Goal: Task Accomplishment & Management: Use online tool/utility

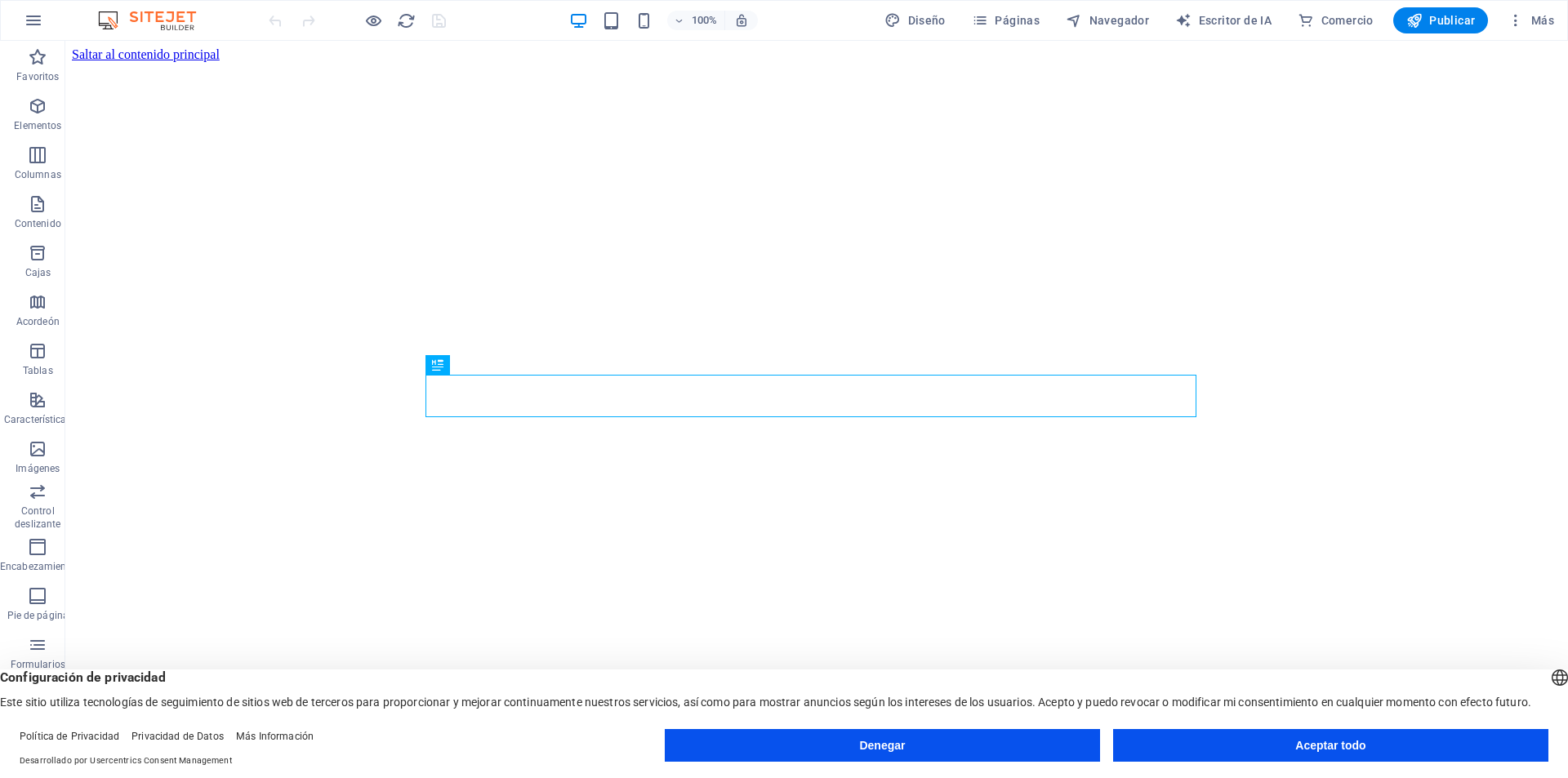
scroll to position [443, 0]
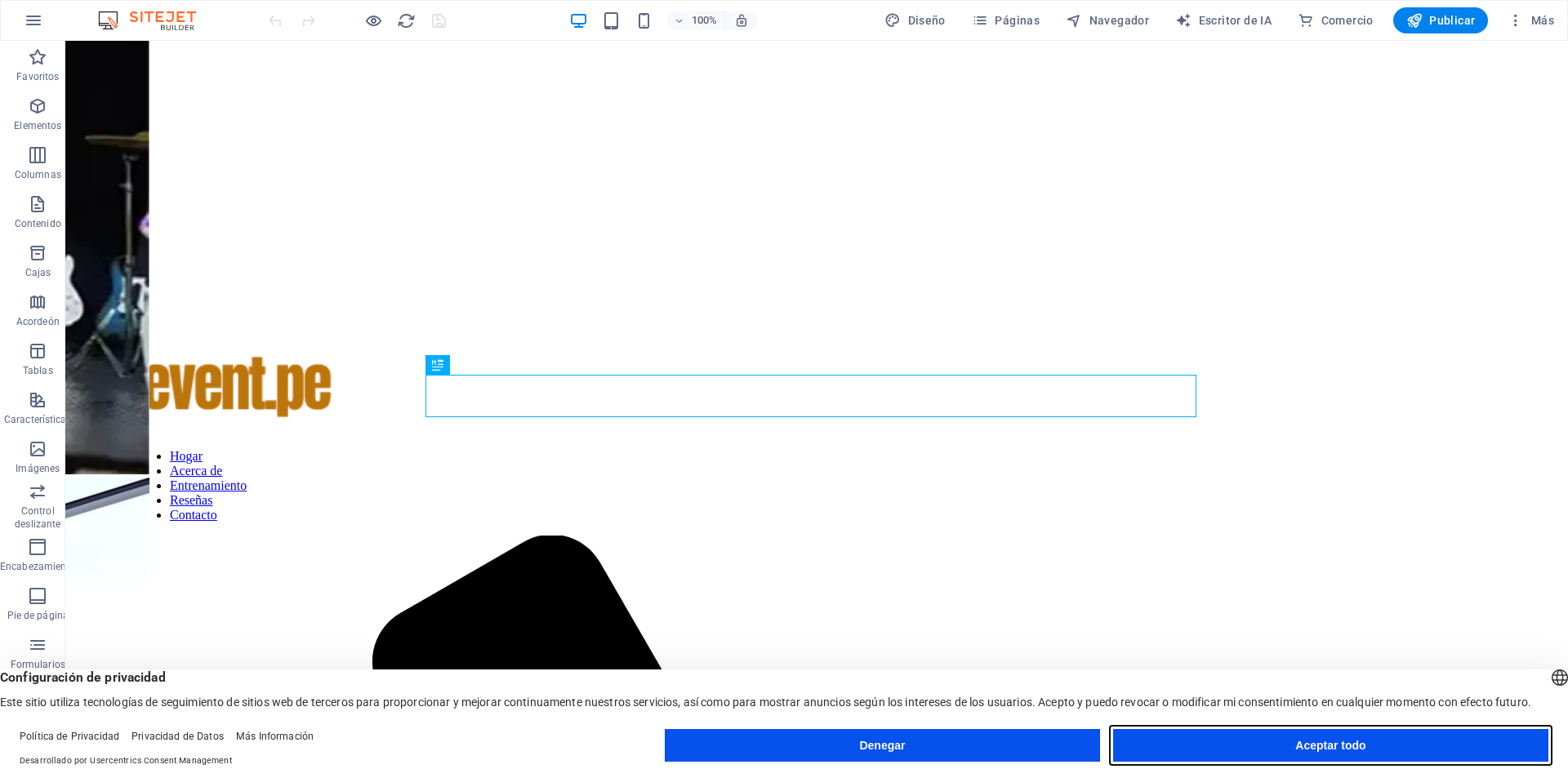
click at [1347, 746] on font "Aceptar todo" at bounding box center [1330, 745] width 70 height 13
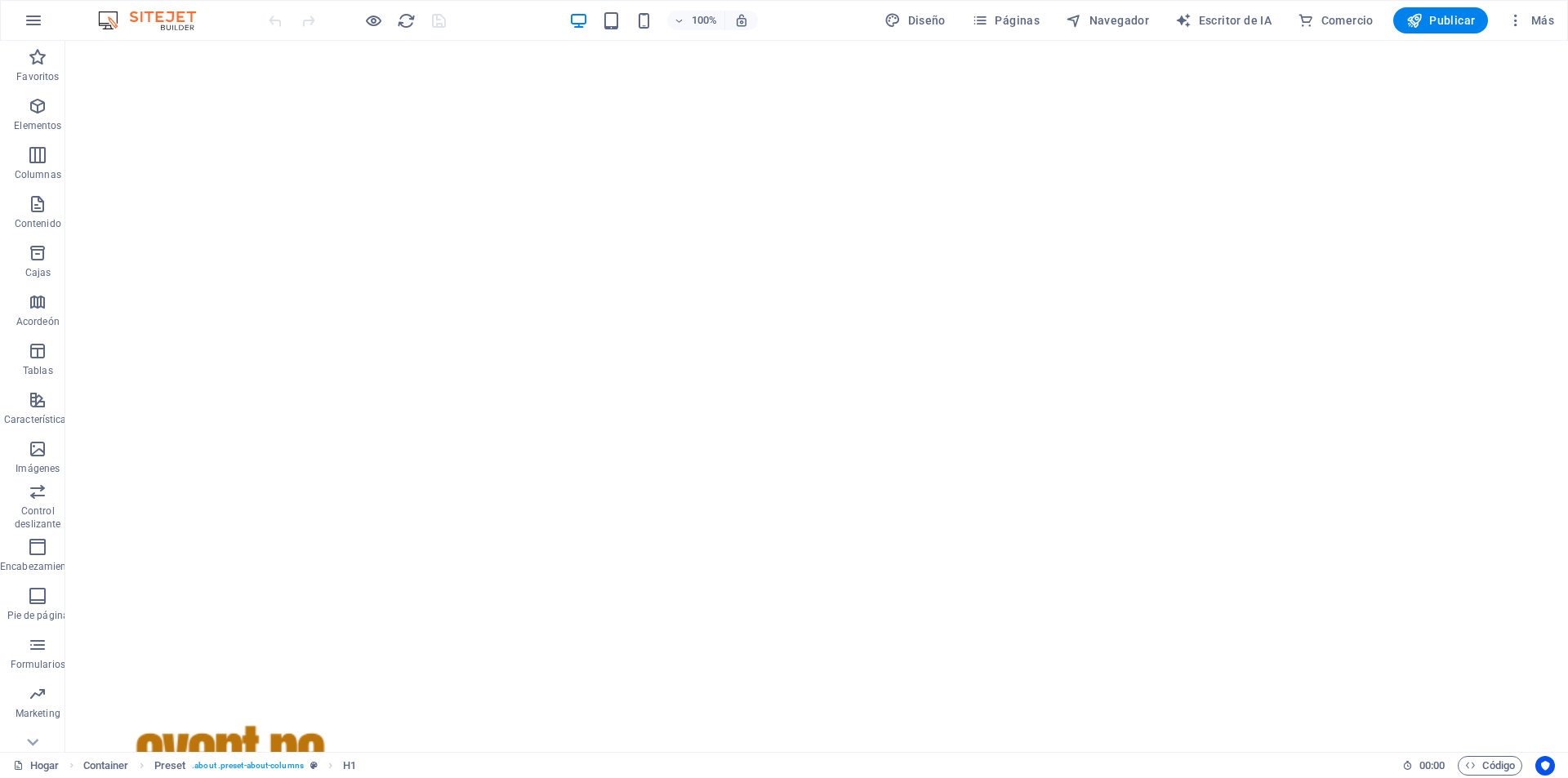
scroll to position [0, 0]
click at [40, 254] on icon "button" at bounding box center [38, 253] width 20 height 20
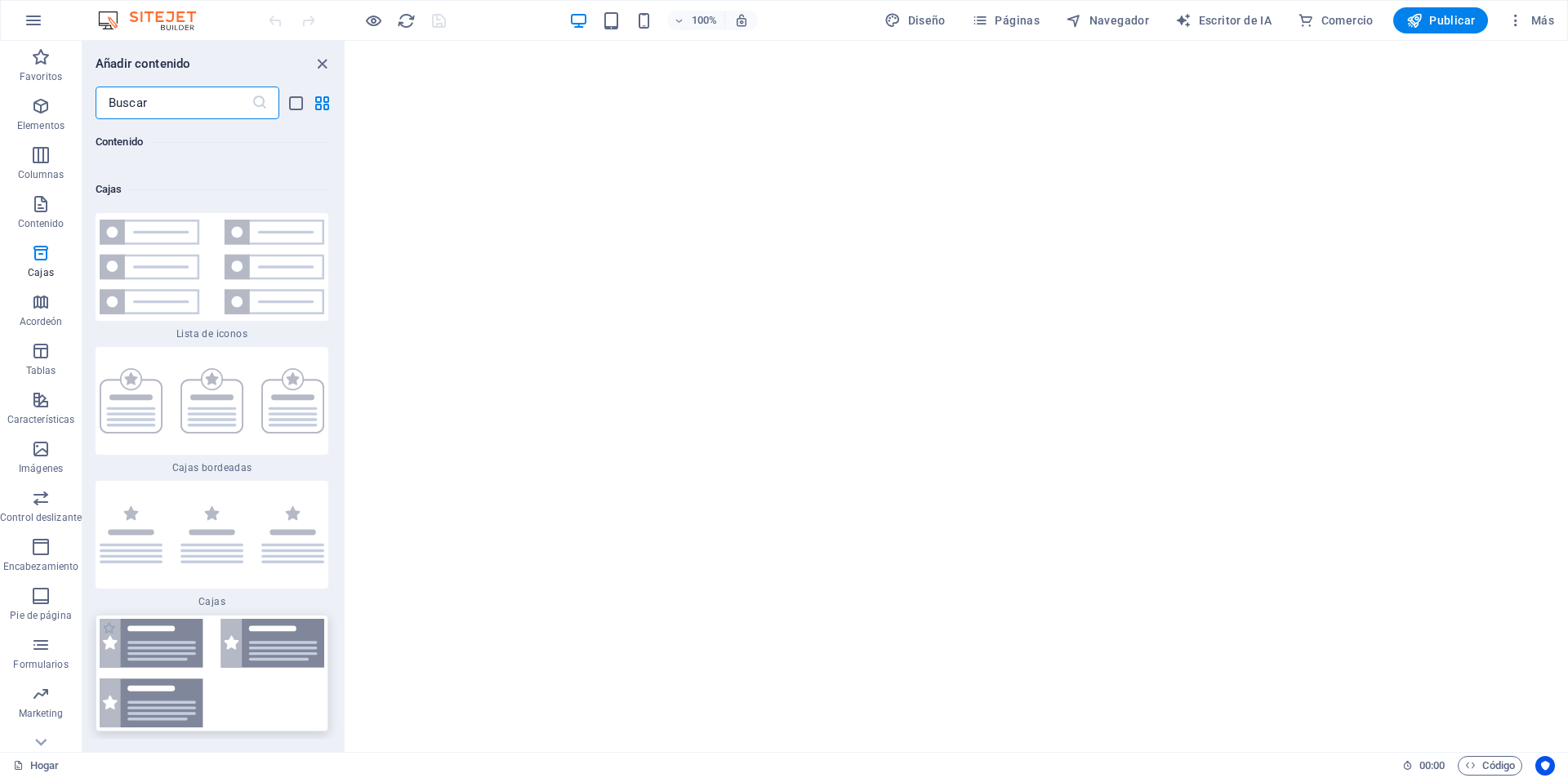
scroll to position [8867, 0]
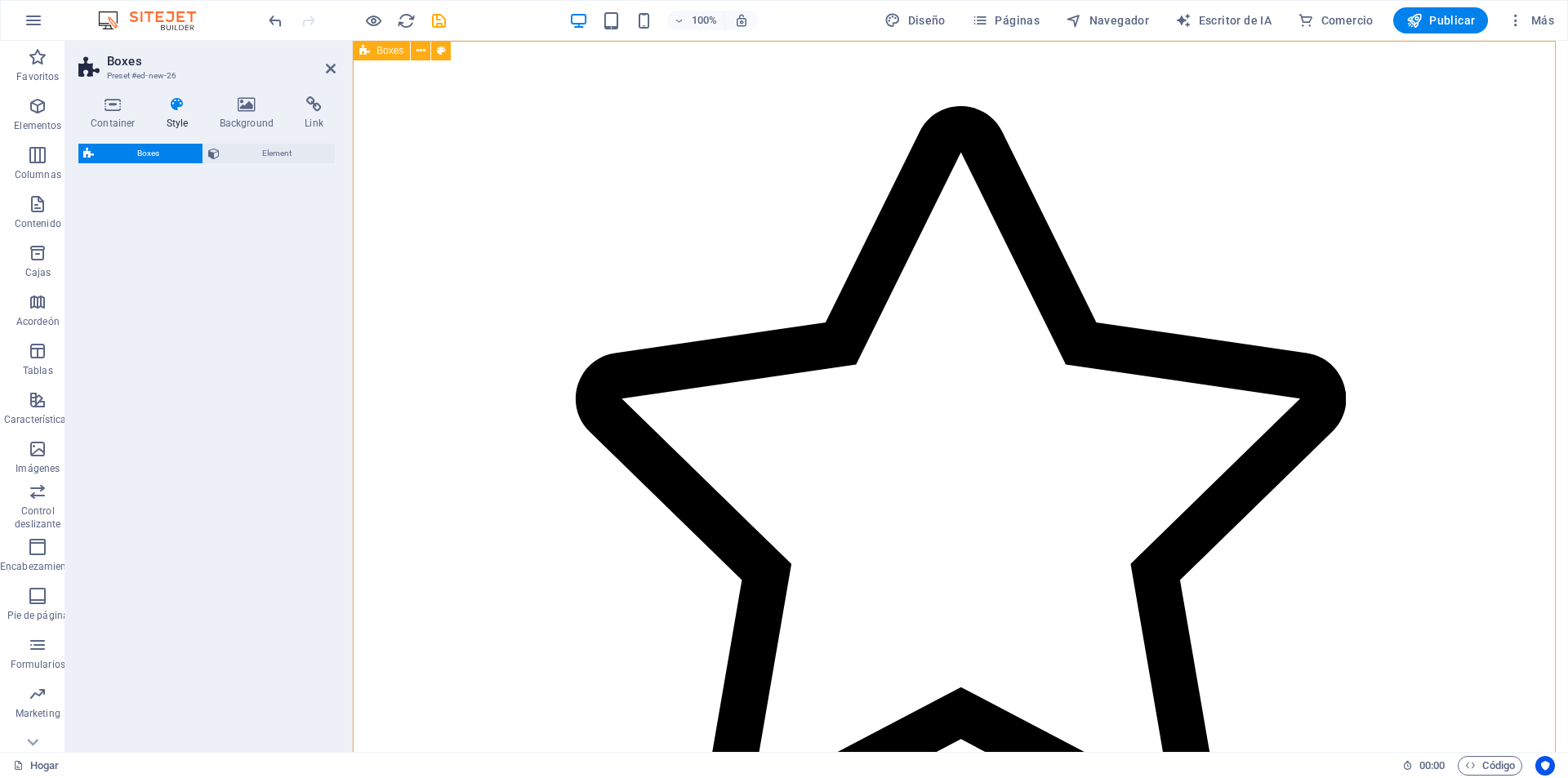
select select "rem"
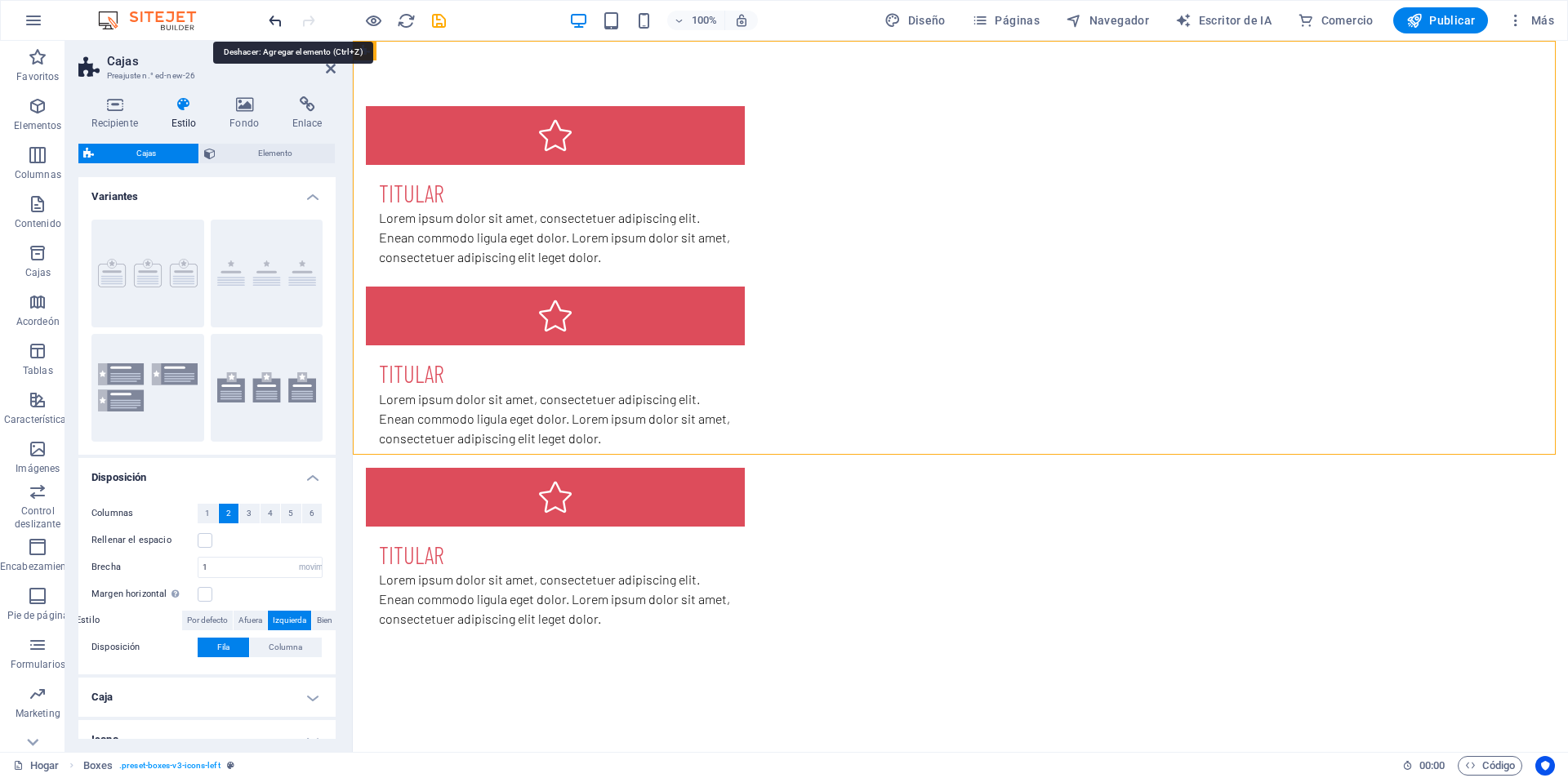
click at [276, 22] on icon "deshacer" at bounding box center [275, 20] width 19 height 19
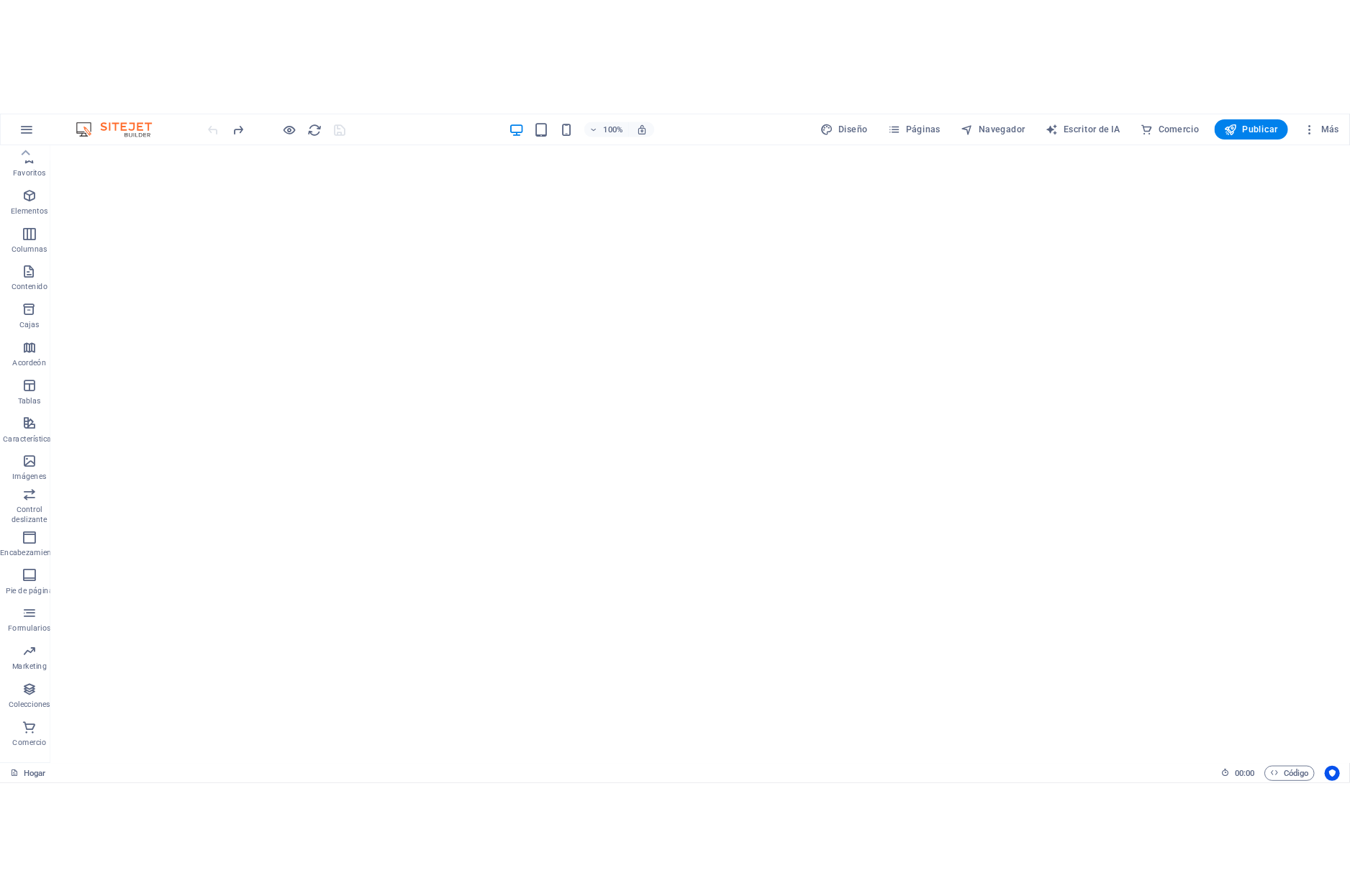
scroll to position [0, 0]
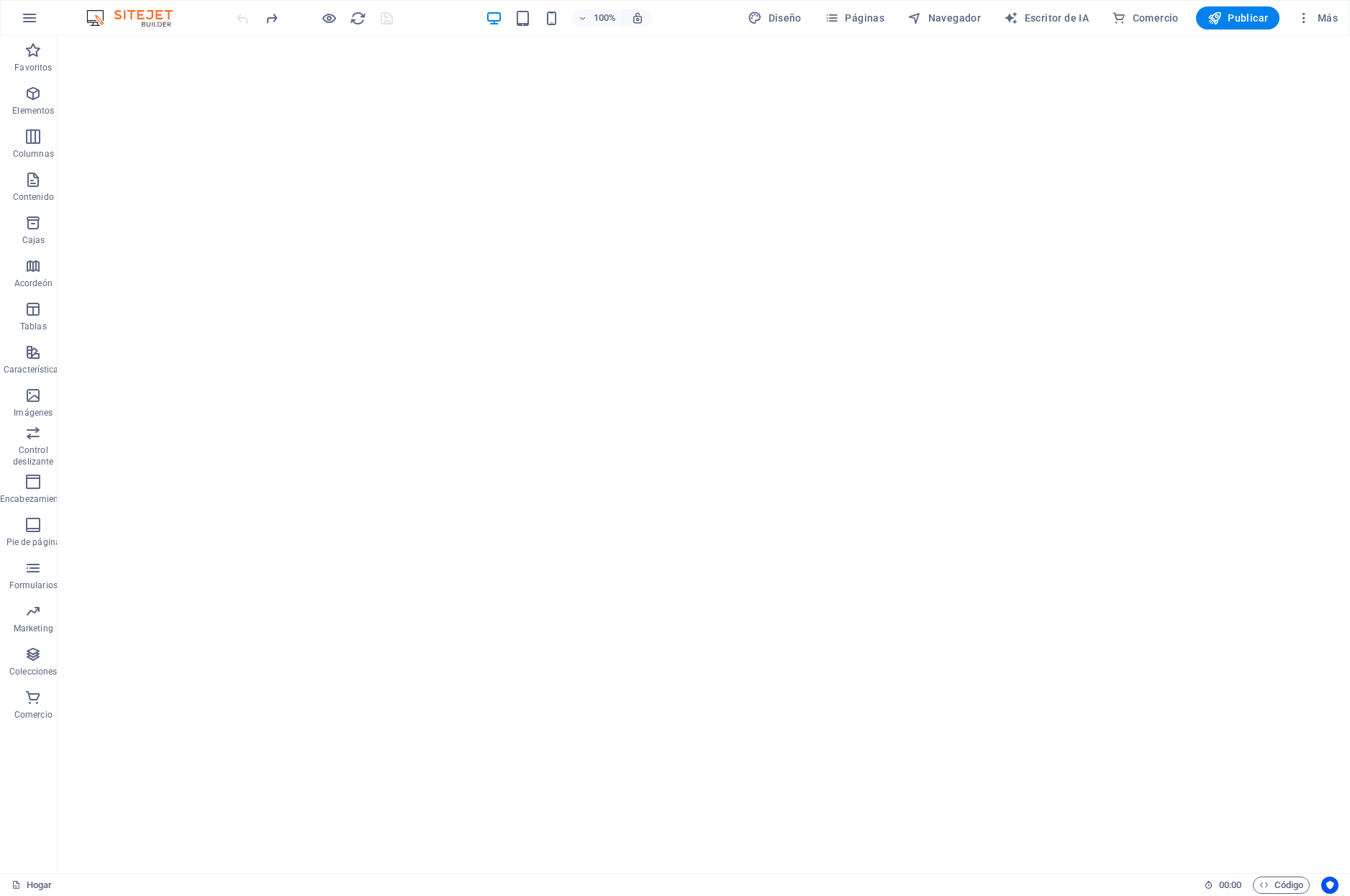
click at [127, 13] on img at bounding box center [136, 18] width 108 height 18
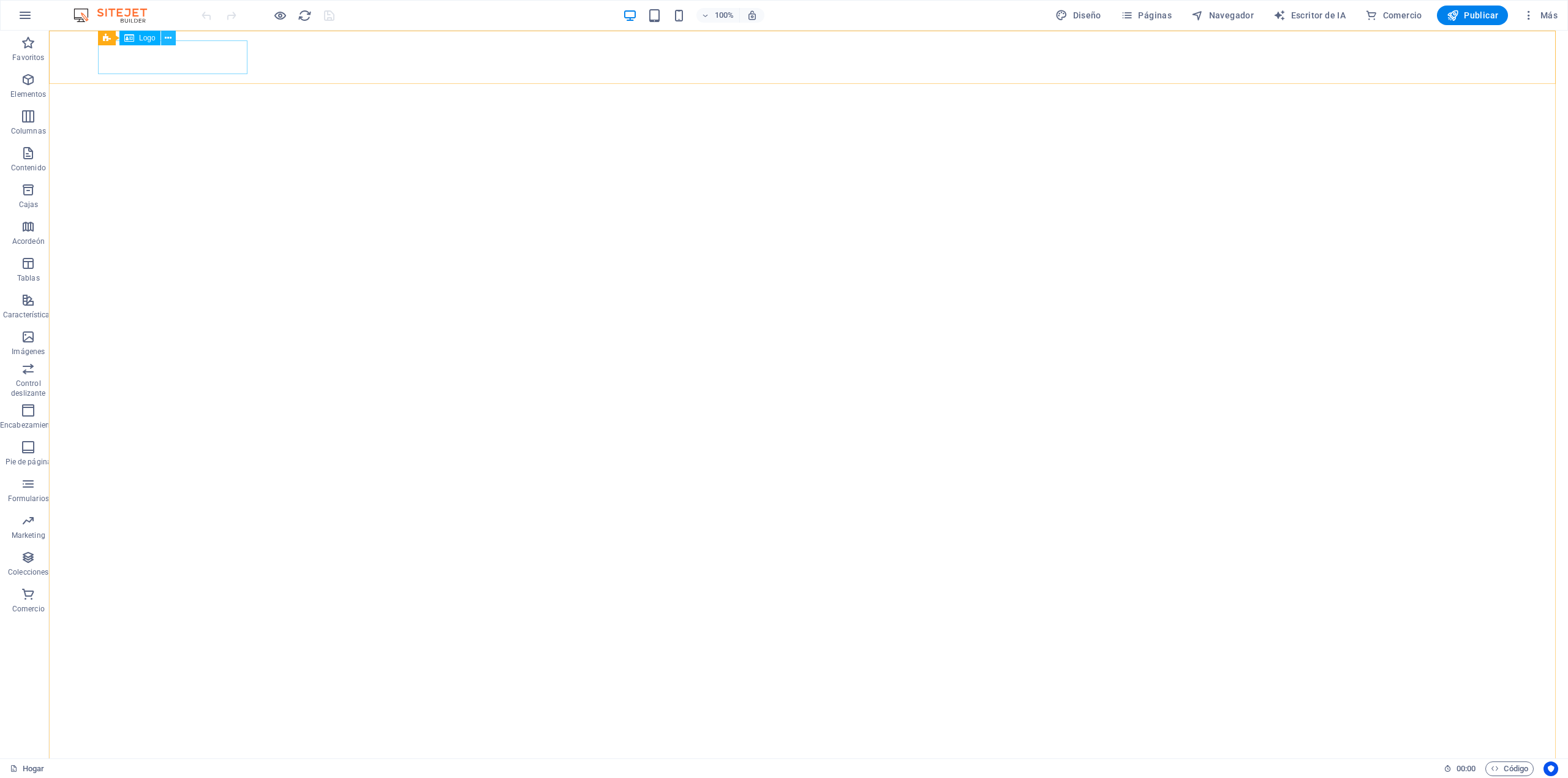
click at [169, 35] on icon at bounding box center [168, 38] width 7 height 13
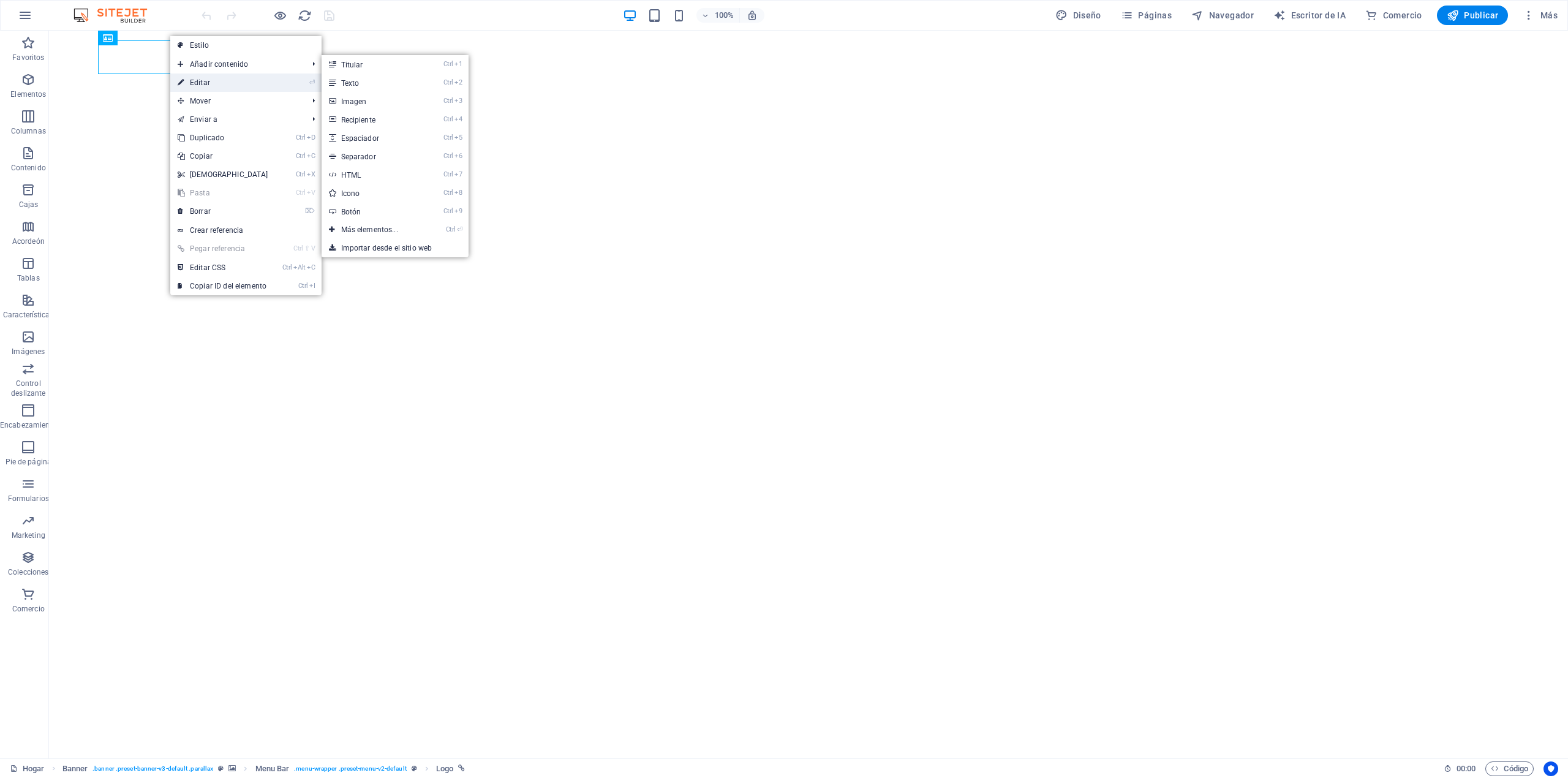
click at [206, 79] on font "Editar" at bounding box center [200, 82] width 20 height 8
select select "px"
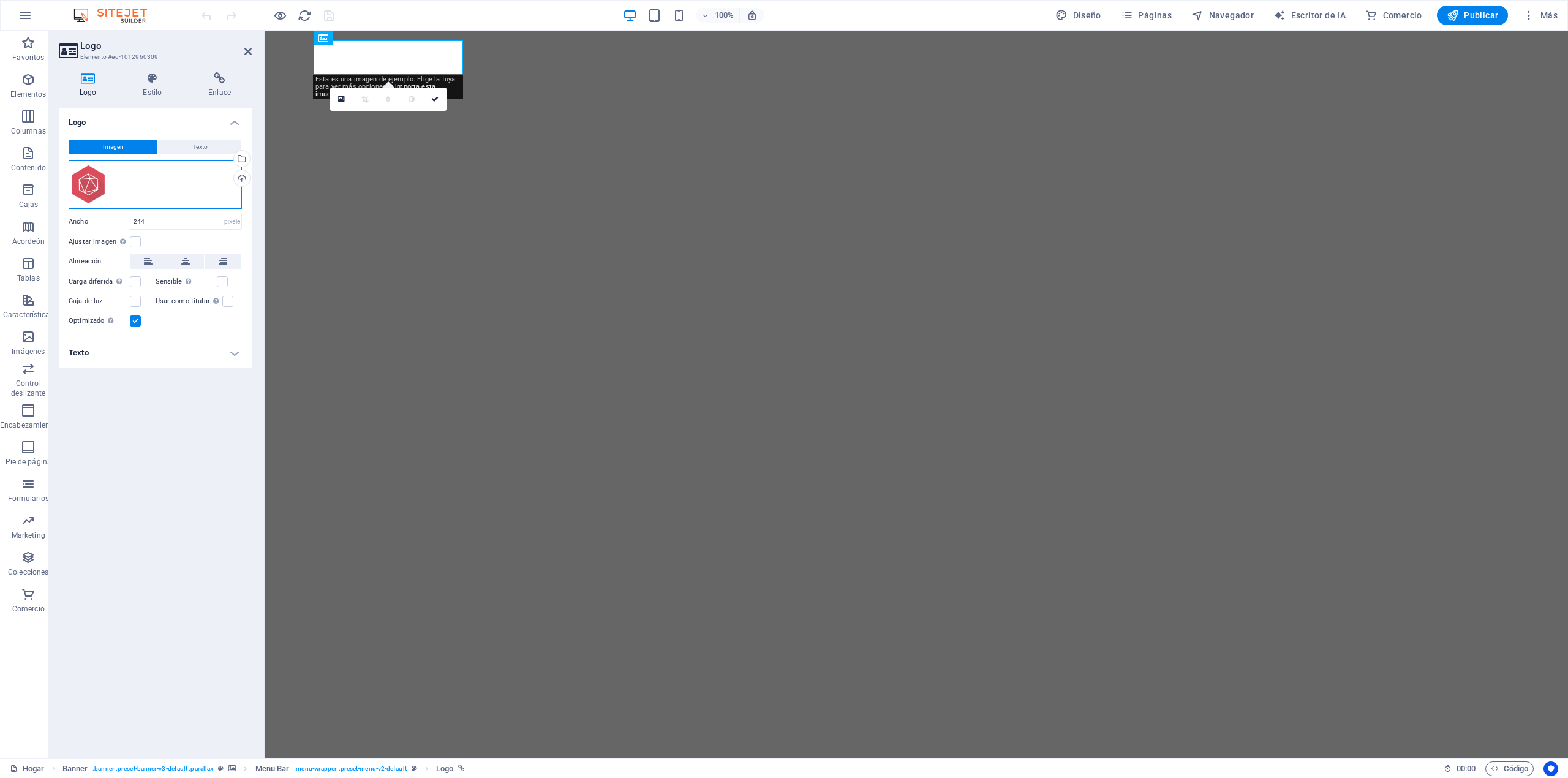
click at [167, 172] on div "Arrastre los archivos aquí, haga clic para elegir archivos o seleccione archivo…" at bounding box center [156, 184] width 174 height 49
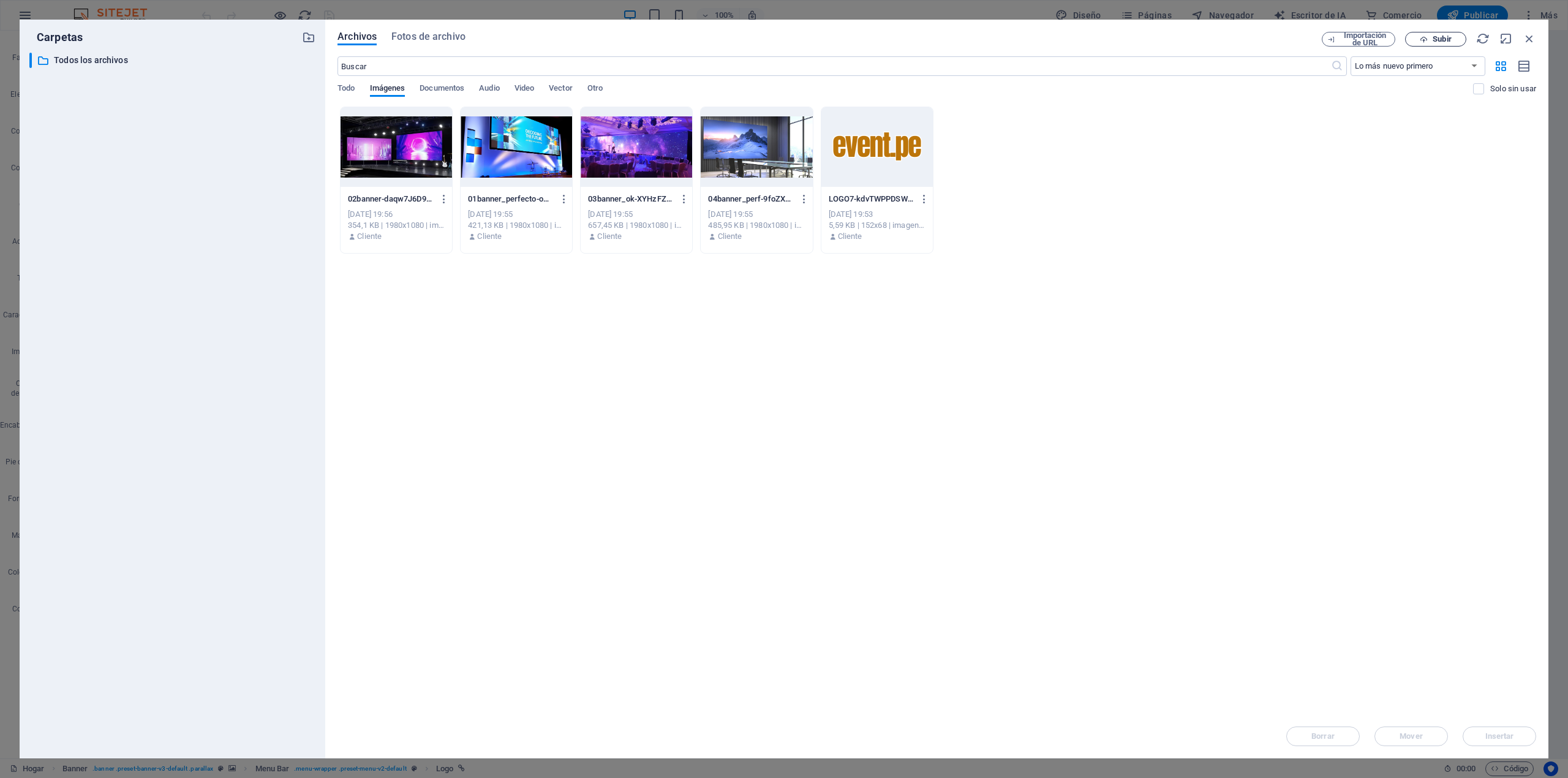
click at [1436, 39] on font "Subir" at bounding box center [1442, 39] width 19 height 9
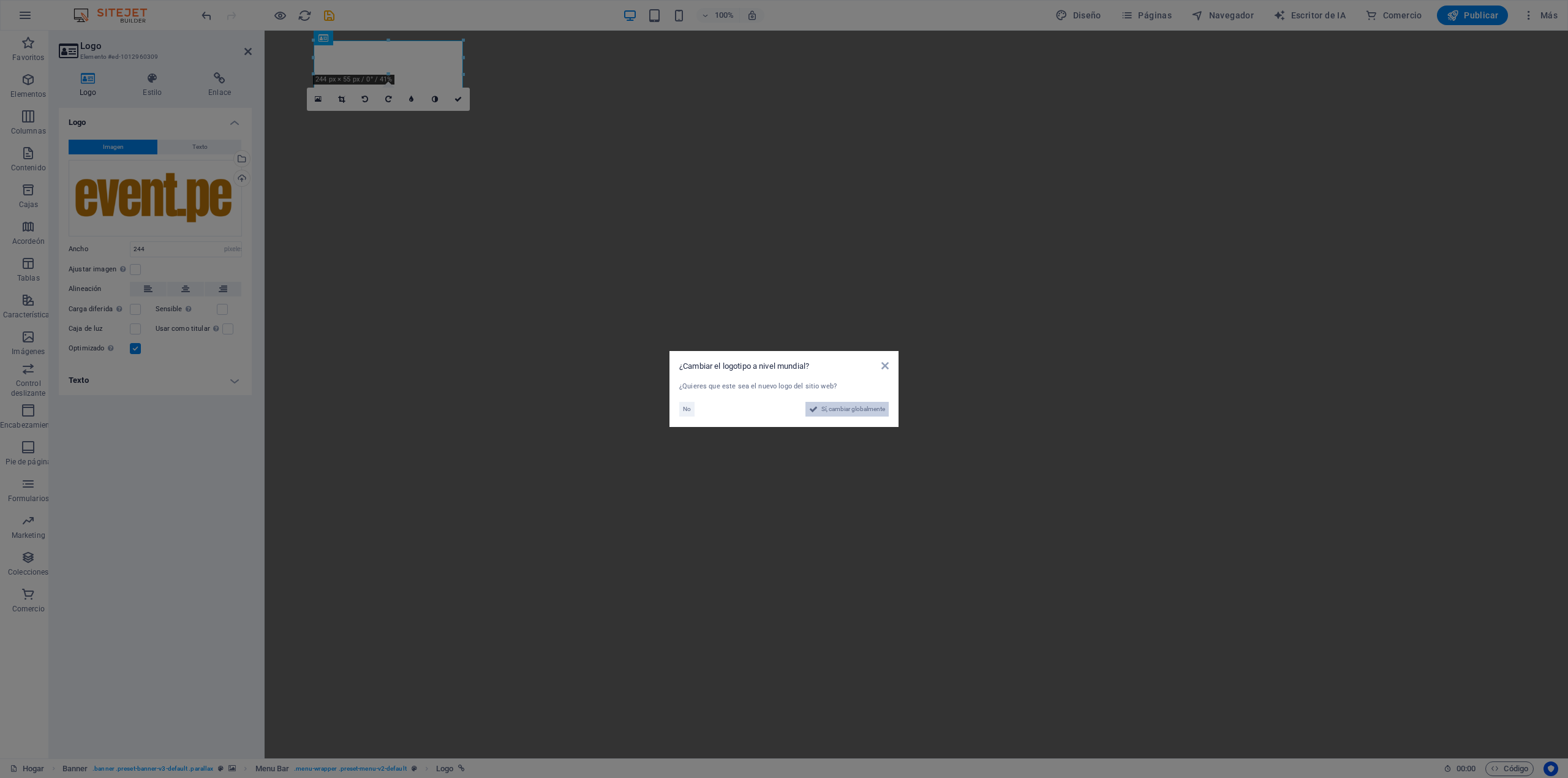
click at [849, 411] on font "Sí, cambiar globalmente" at bounding box center [853, 408] width 64 height 7
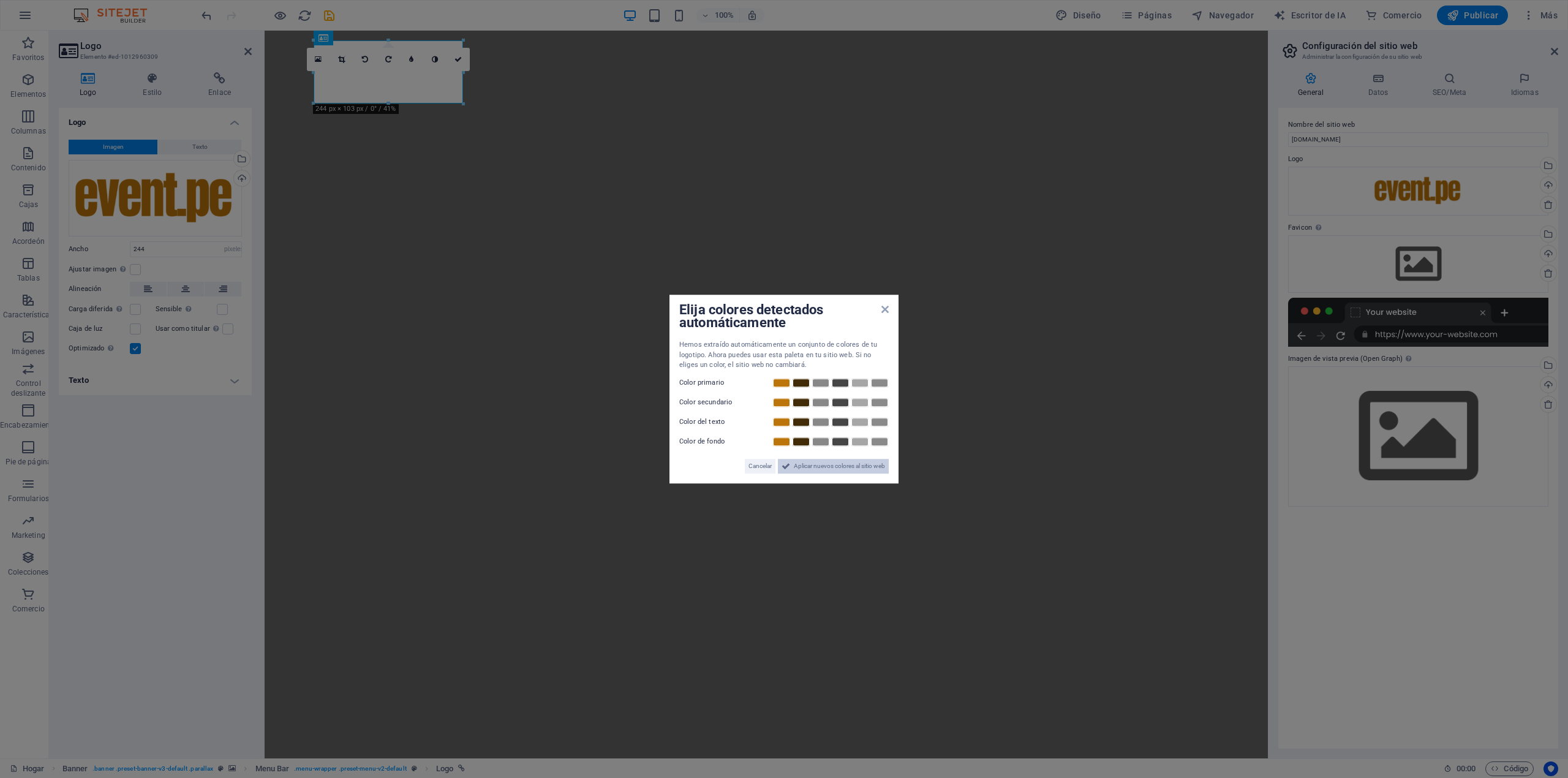
click at [836, 469] on span "Aplicar nuevos colores al sitio web" at bounding box center [840, 466] width 91 height 15
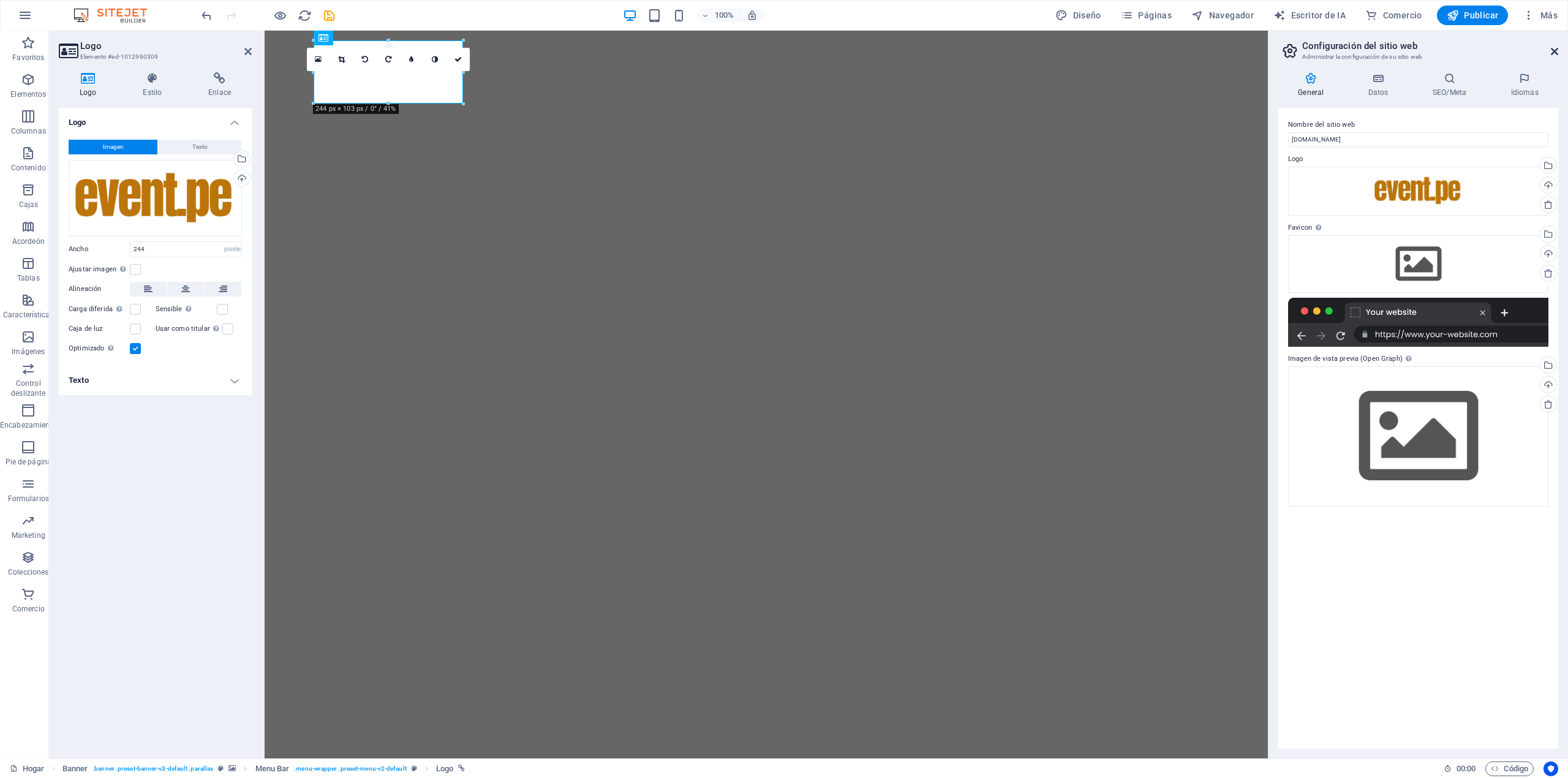
click at [1554, 50] on icon at bounding box center [1555, 51] width 7 height 10
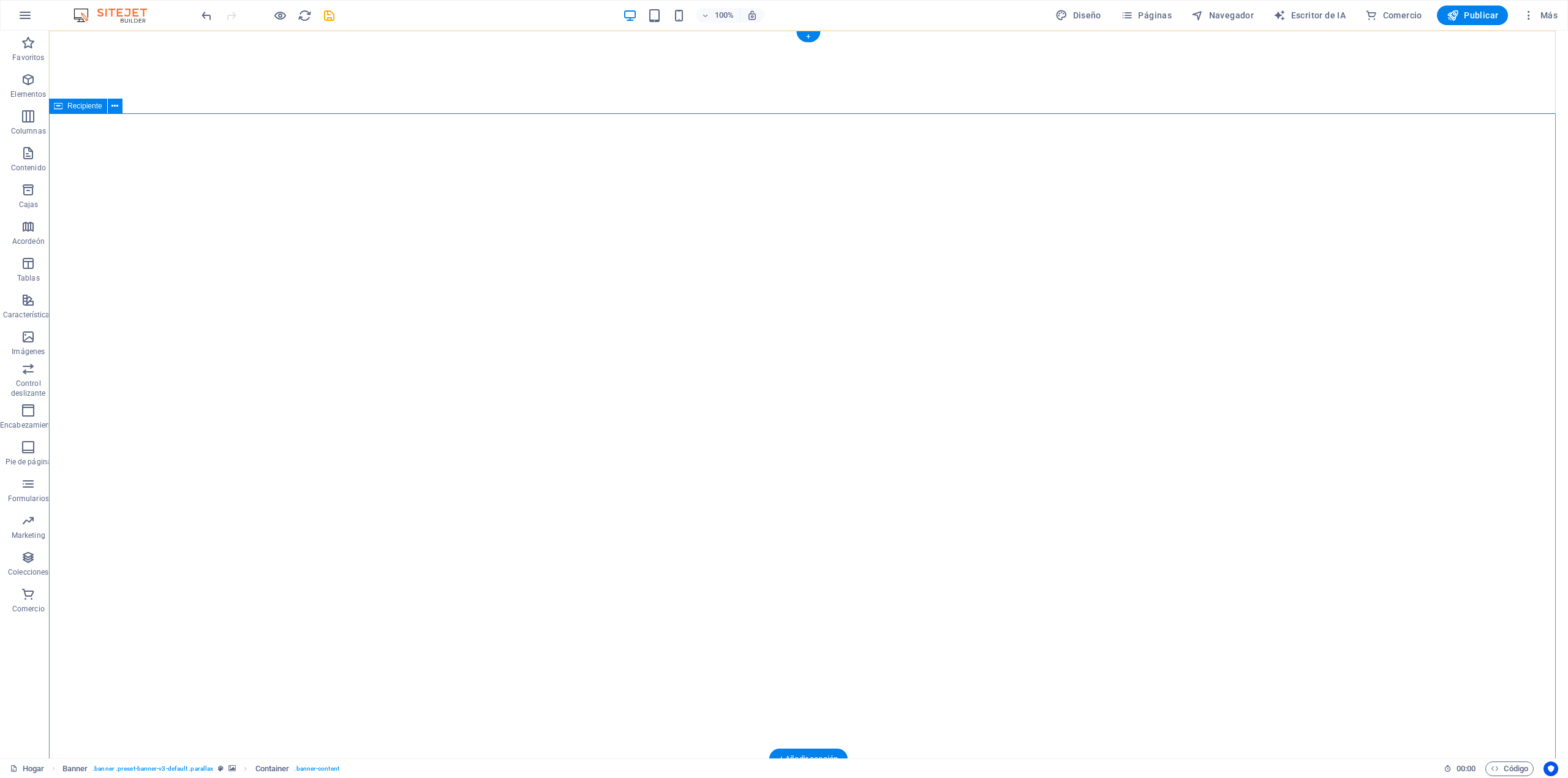
click at [117, 106] on icon at bounding box center [115, 105] width 7 height 13
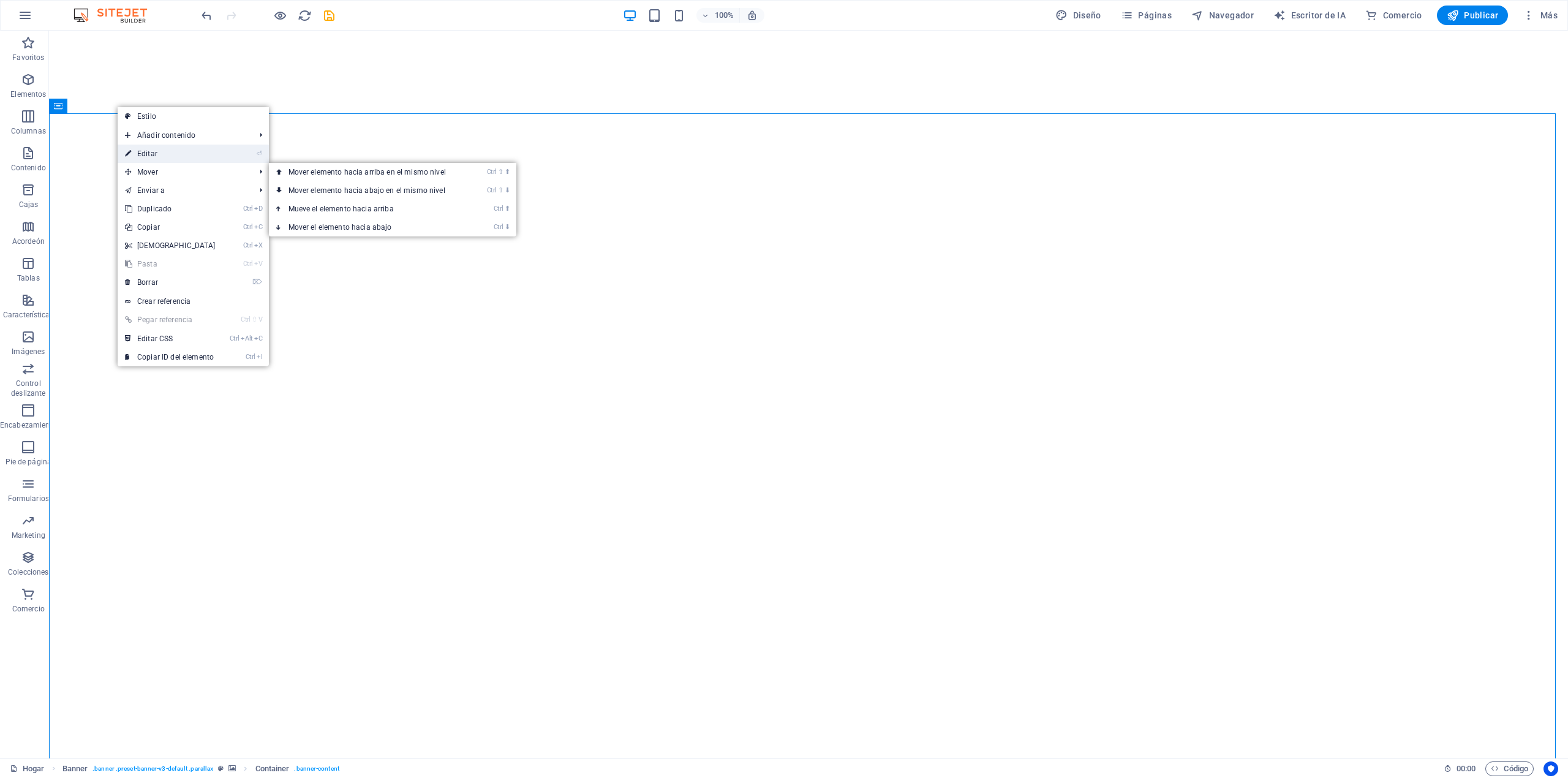
click at [171, 158] on link "⏎ Editar" at bounding box center [170, 153] width 106 height 19
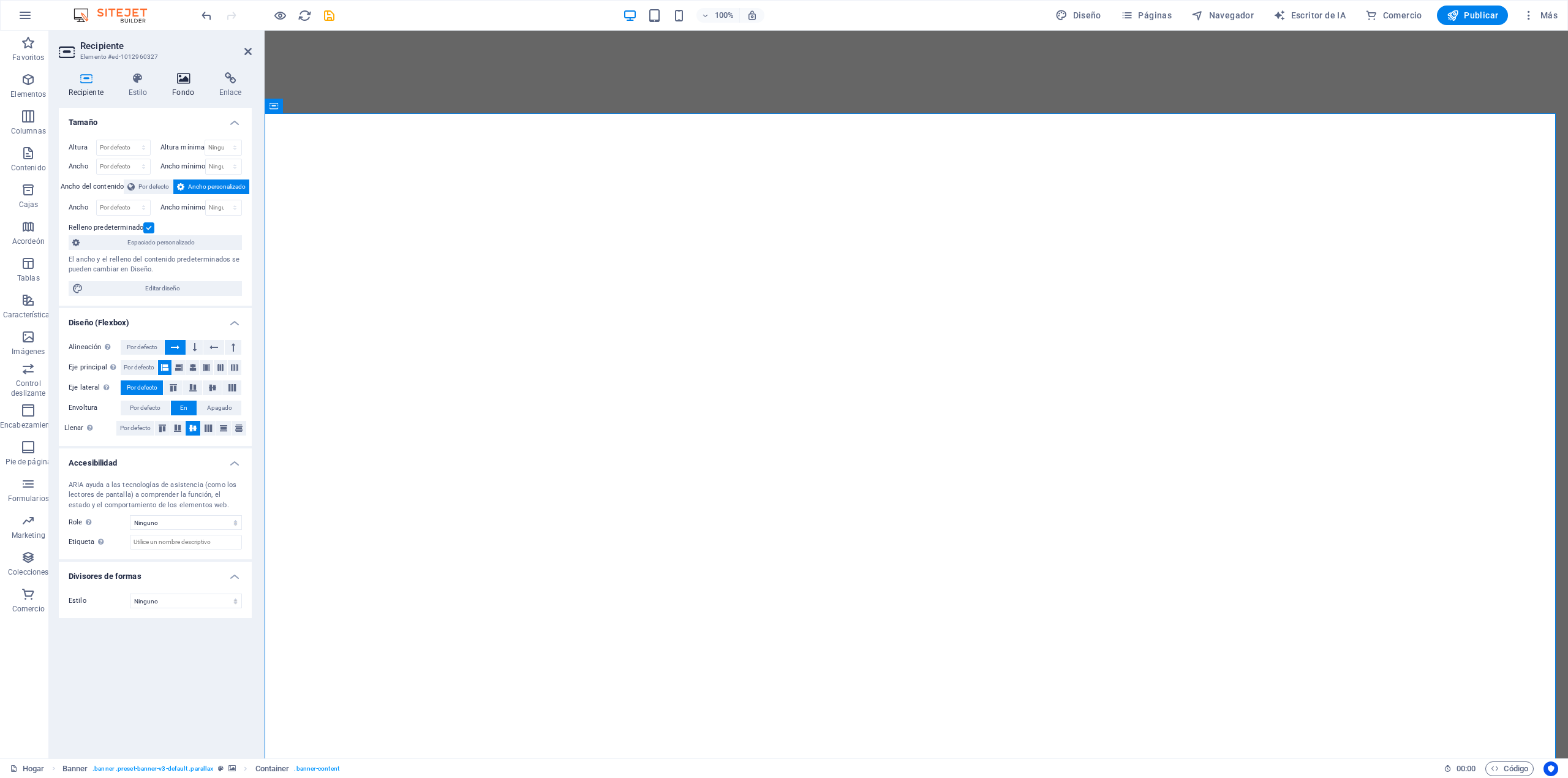
click at [184, 85] on h4 "Fondo" at bounding box center [186, 85] width 47 height 25
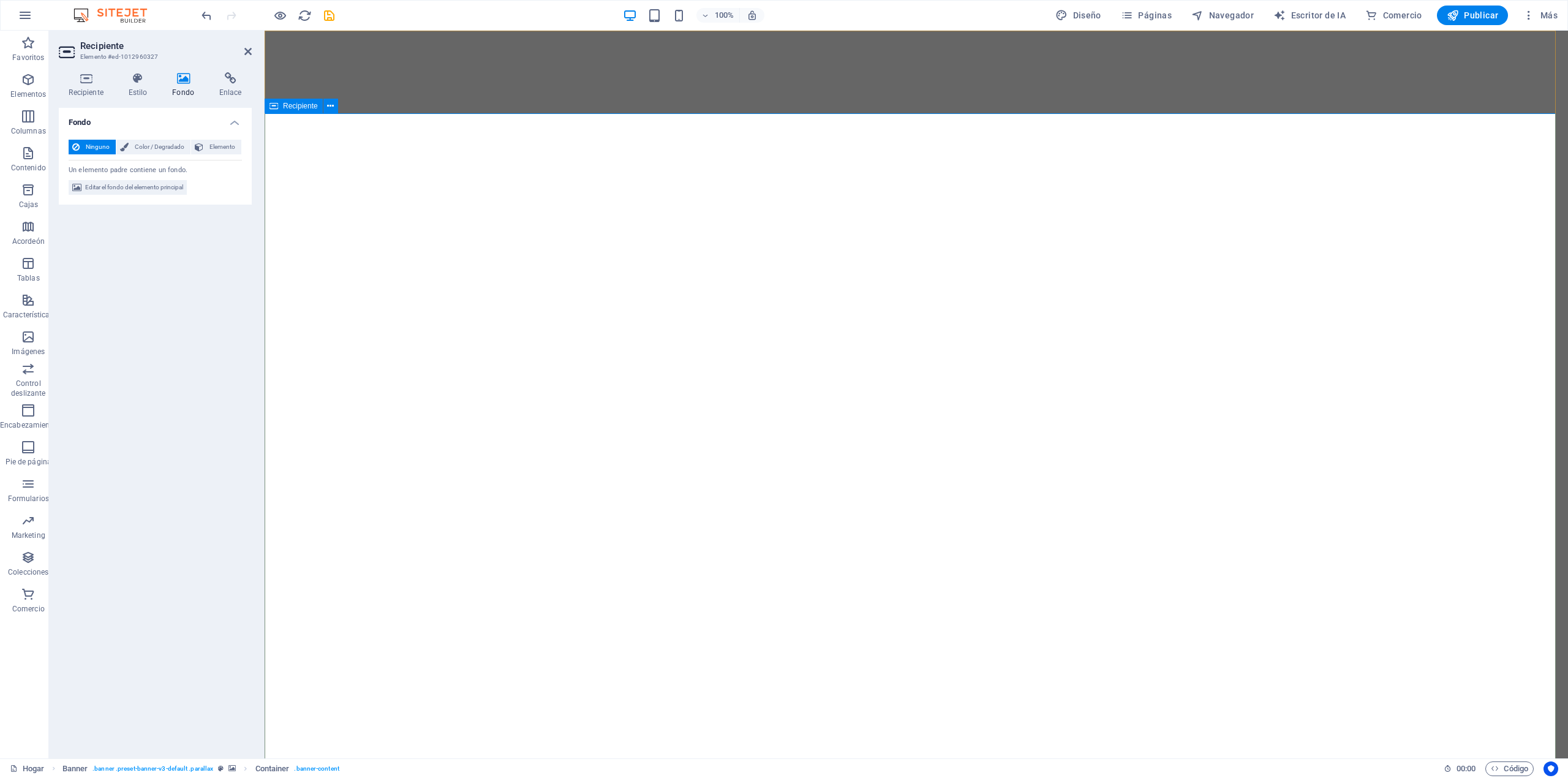
click at [292, 108] on font "Recipiente" at bounding box center [300, 105] width 35 height 8
click at [329, 108] on icon at bounding box center [330, 105] width 7 height 13
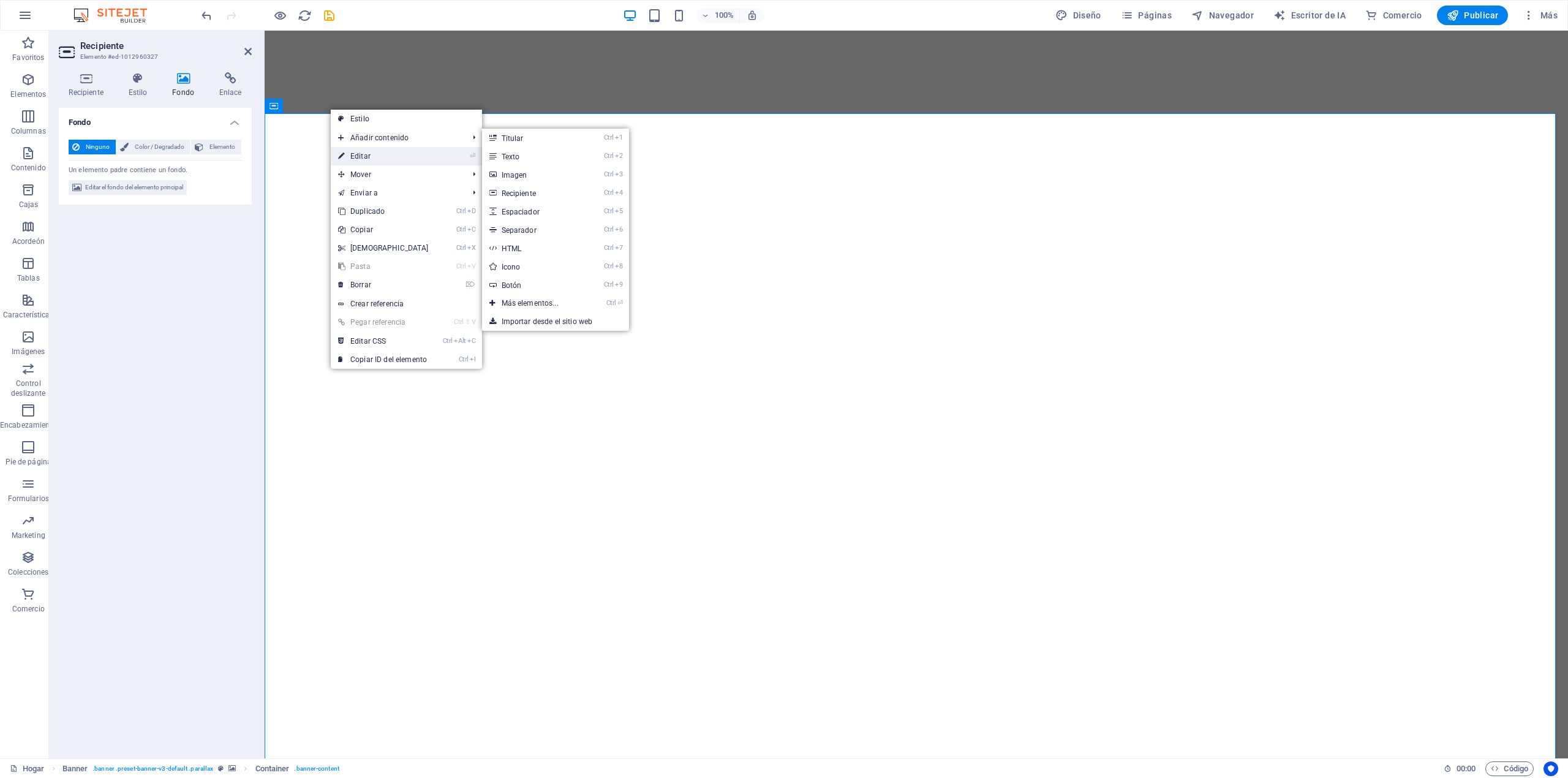
click at [369, 156] on font "Editar" at bounding box center [360, 156] width 20 height 8
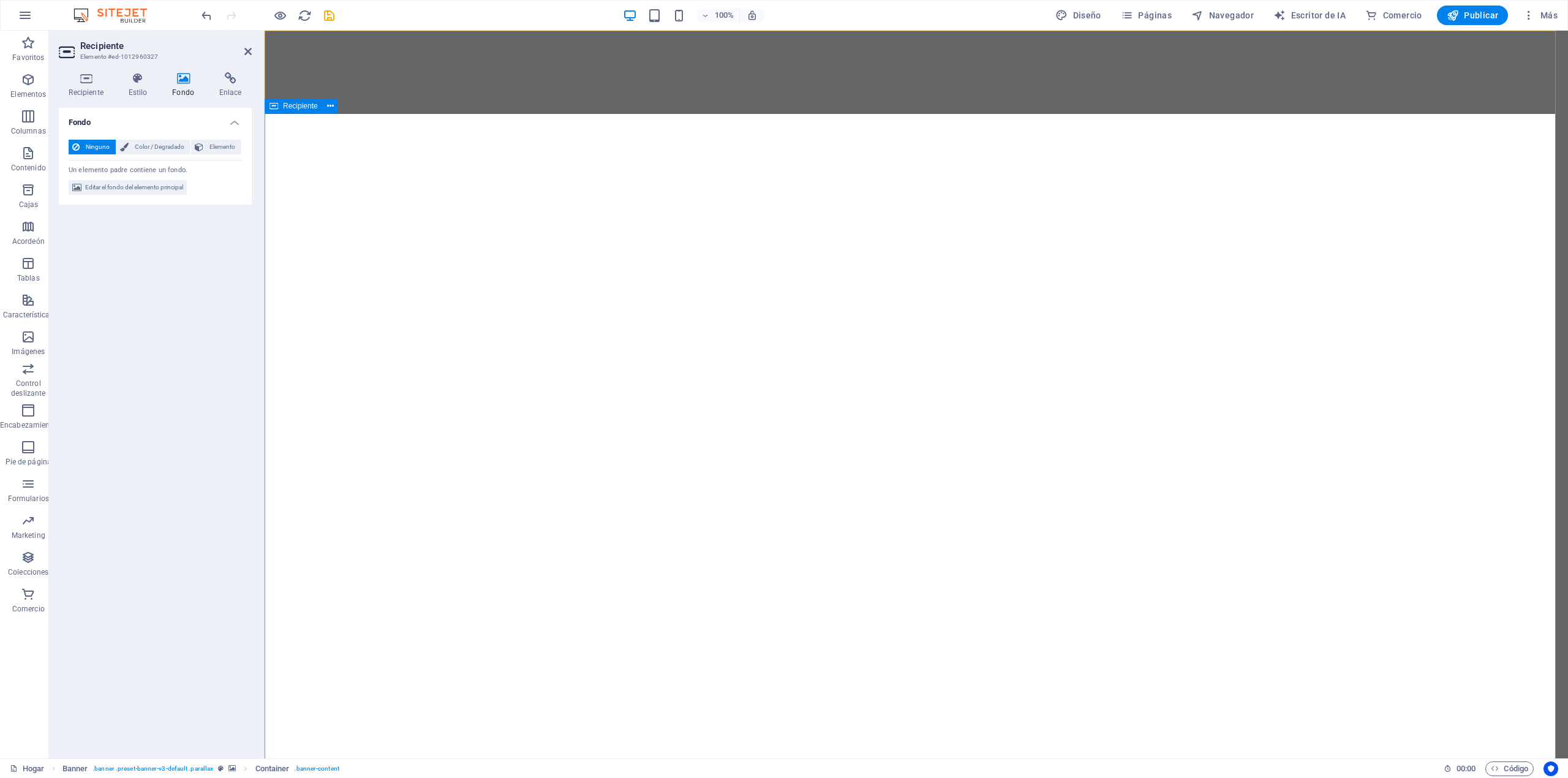
click at [293, 108] on font "Recipiente" at bounding box center [300, 105] width 35 height 8
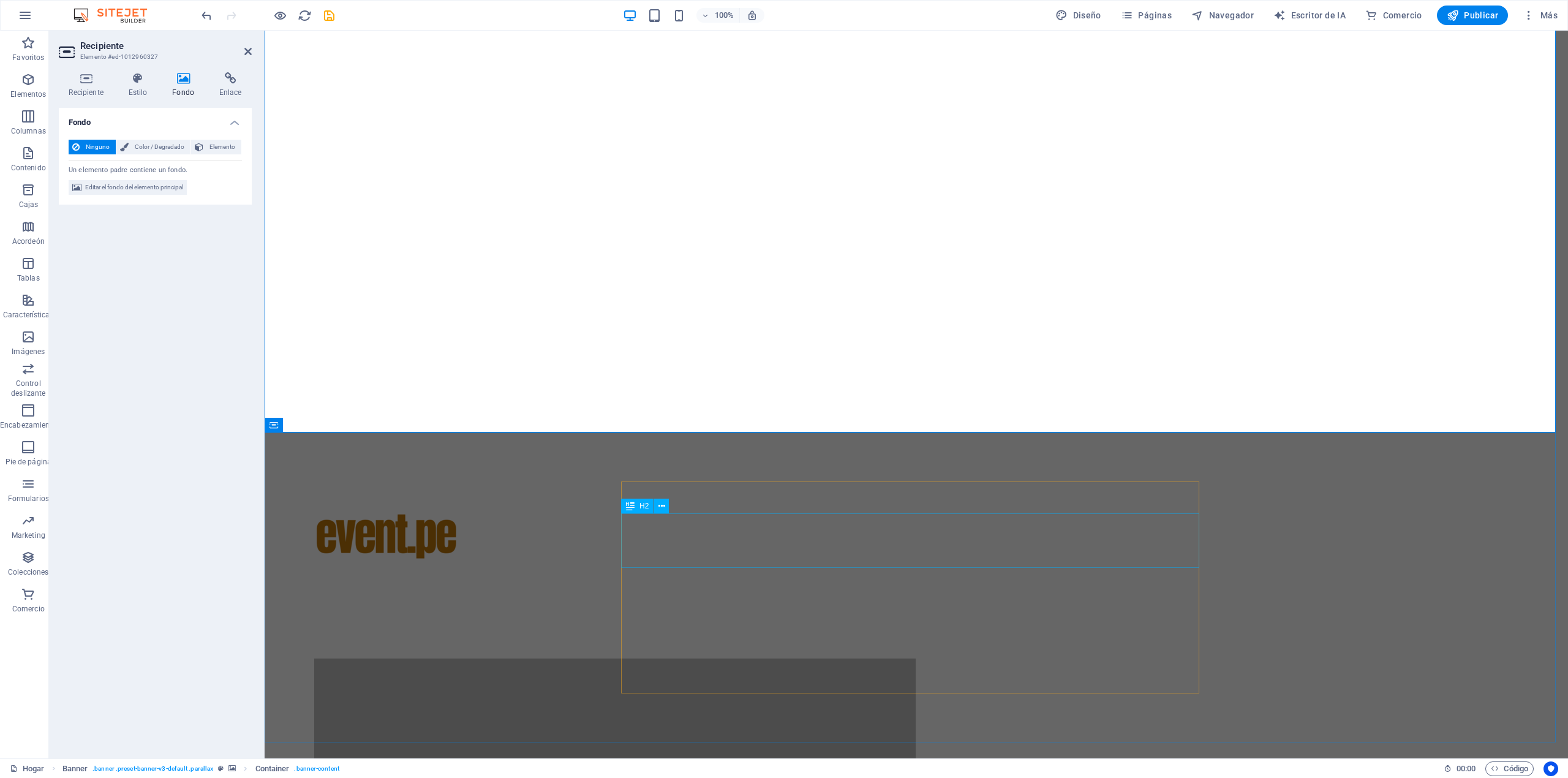
scroll to position [326, 0]
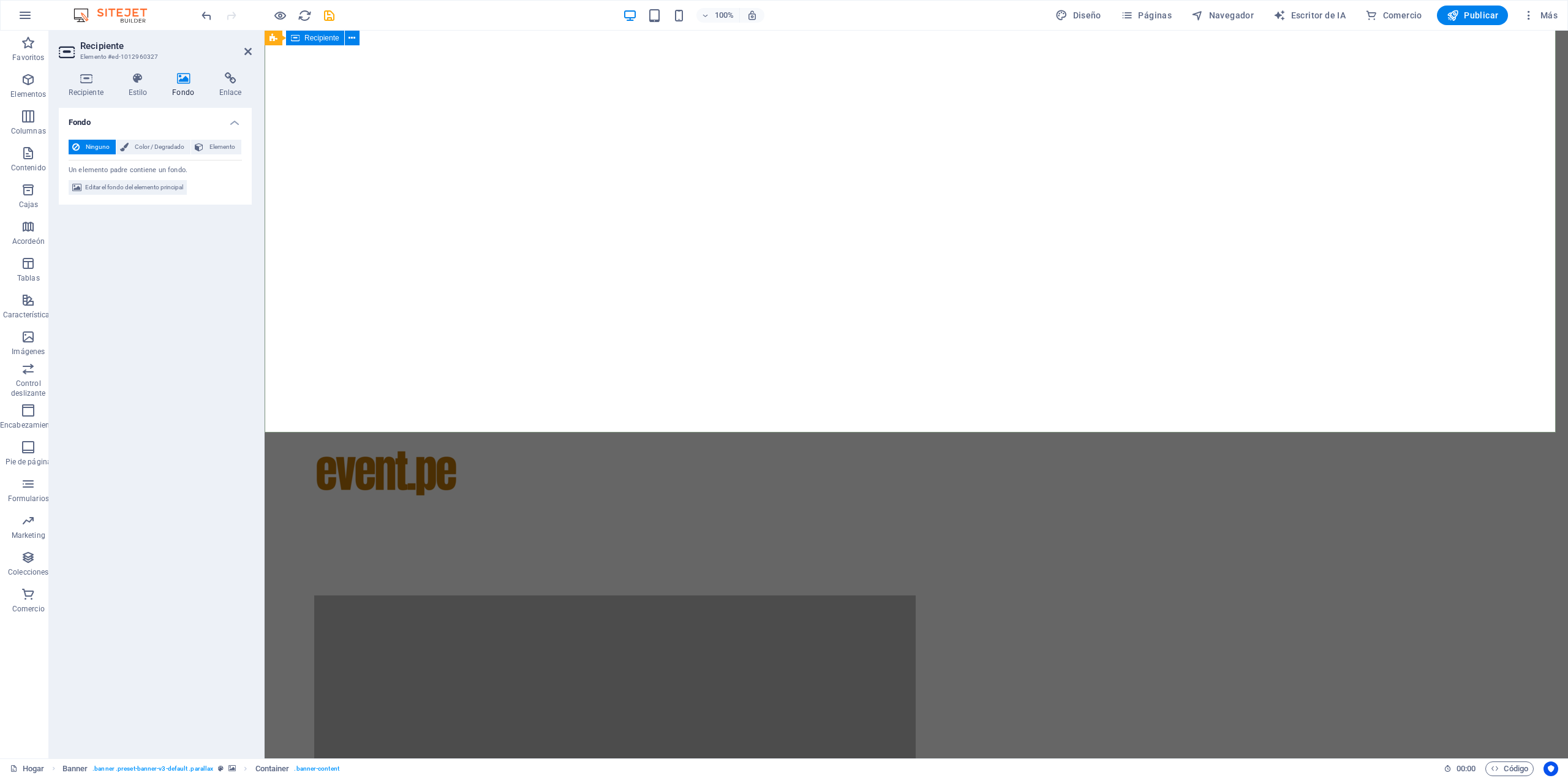
click at [353, 38] on icon at bounding box center [354, 38] width 9 height 13
select select "ms"
select select "s"
select select "progressive"
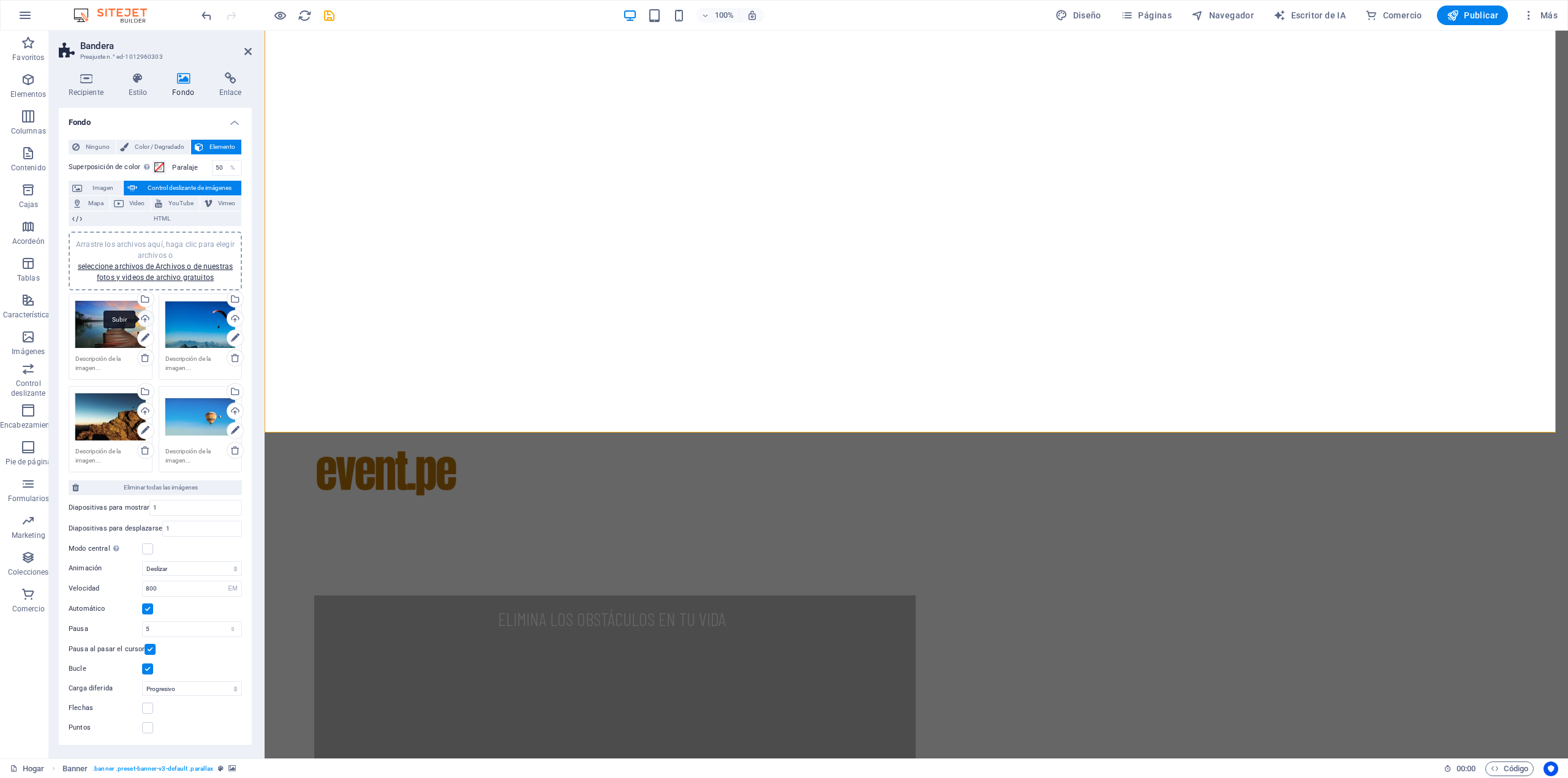
click at [147, 316] on div "Subir" at bounding box center [144, 319] width 19 height 19
click at [147, 300] on div "Seleccione archivos del administrador de archivos, fotos de archivo o cargue ar…" at bounding box center [144, 300] width 19 height 19
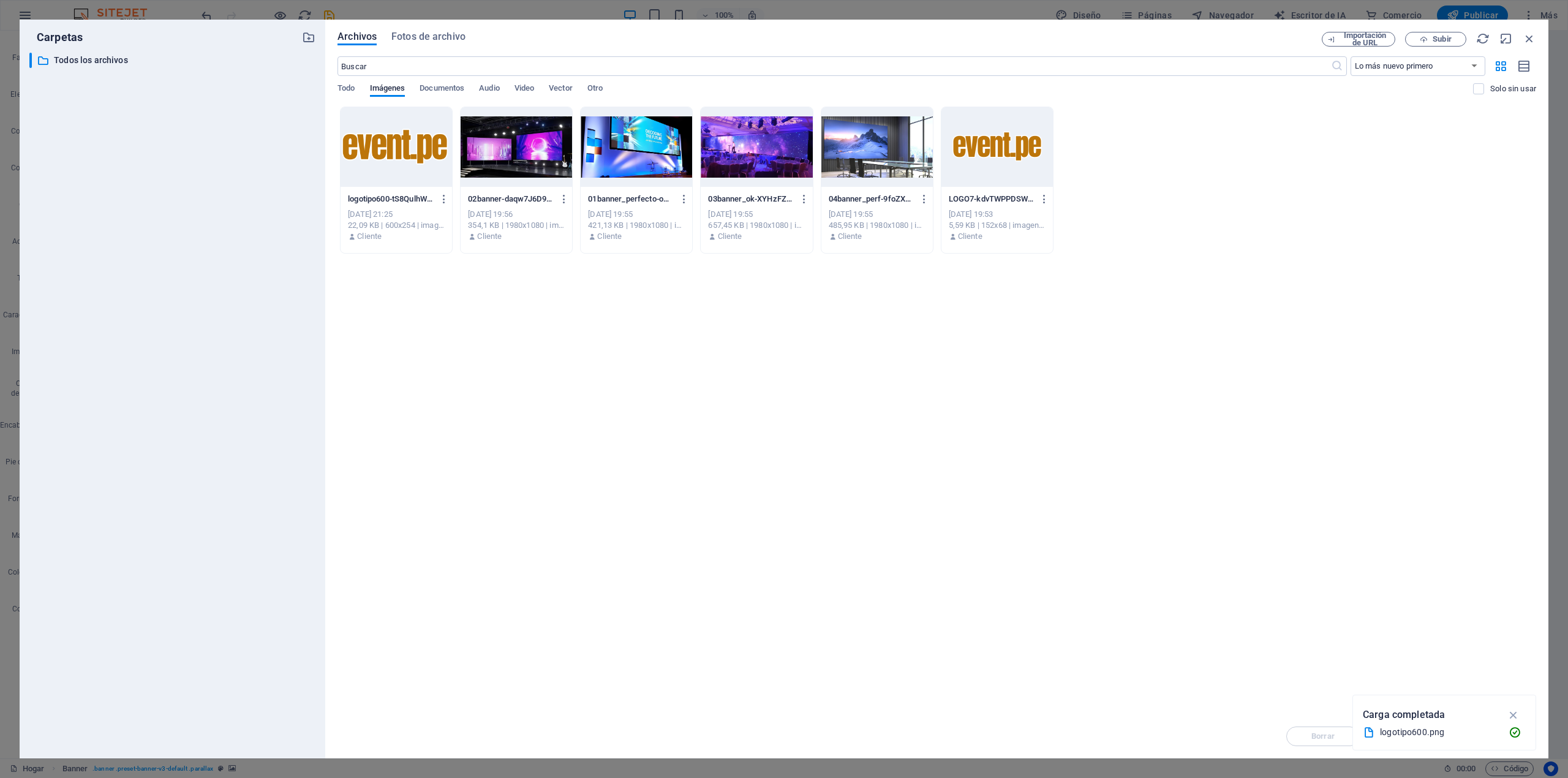
click at [852, 148] on div at bounding box center [877, 147] width 112 height 79
click at [1515, 717] on icon "button" at bounding box center [1514, 714] width 14 height 13
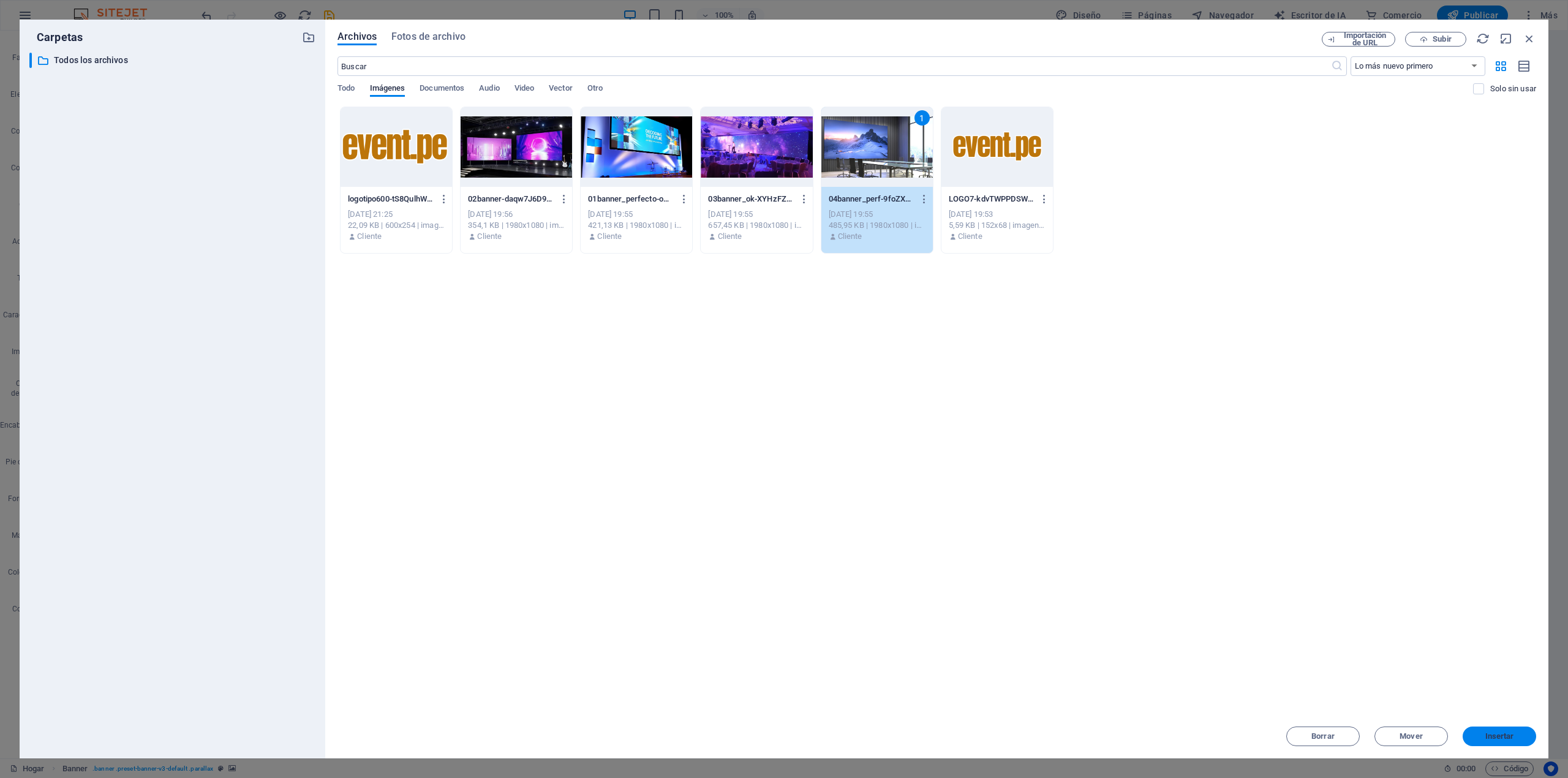
click at [1477, 737] on span "Insertar" at bounding box center [1499, 736] width 64 height 7
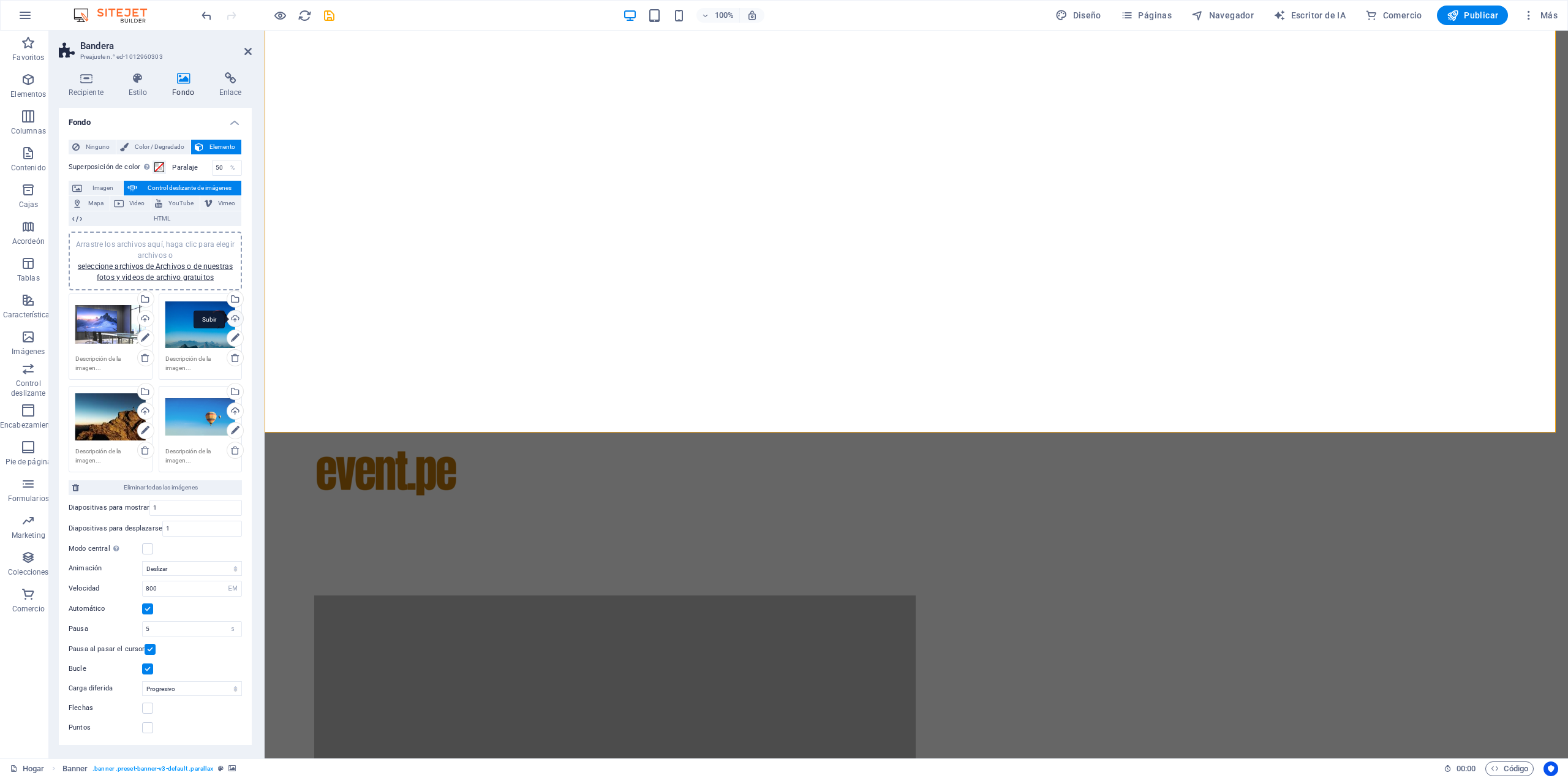
click at [234, 316] on div "Subir" at bounding box center [234, 319] width 19 height 19
click at [234, 298] on div "Seleccione archivos del administrador de archivos, fotos de archivo o cargue ar…" at bounding box center [234, 300] width 19 height 19
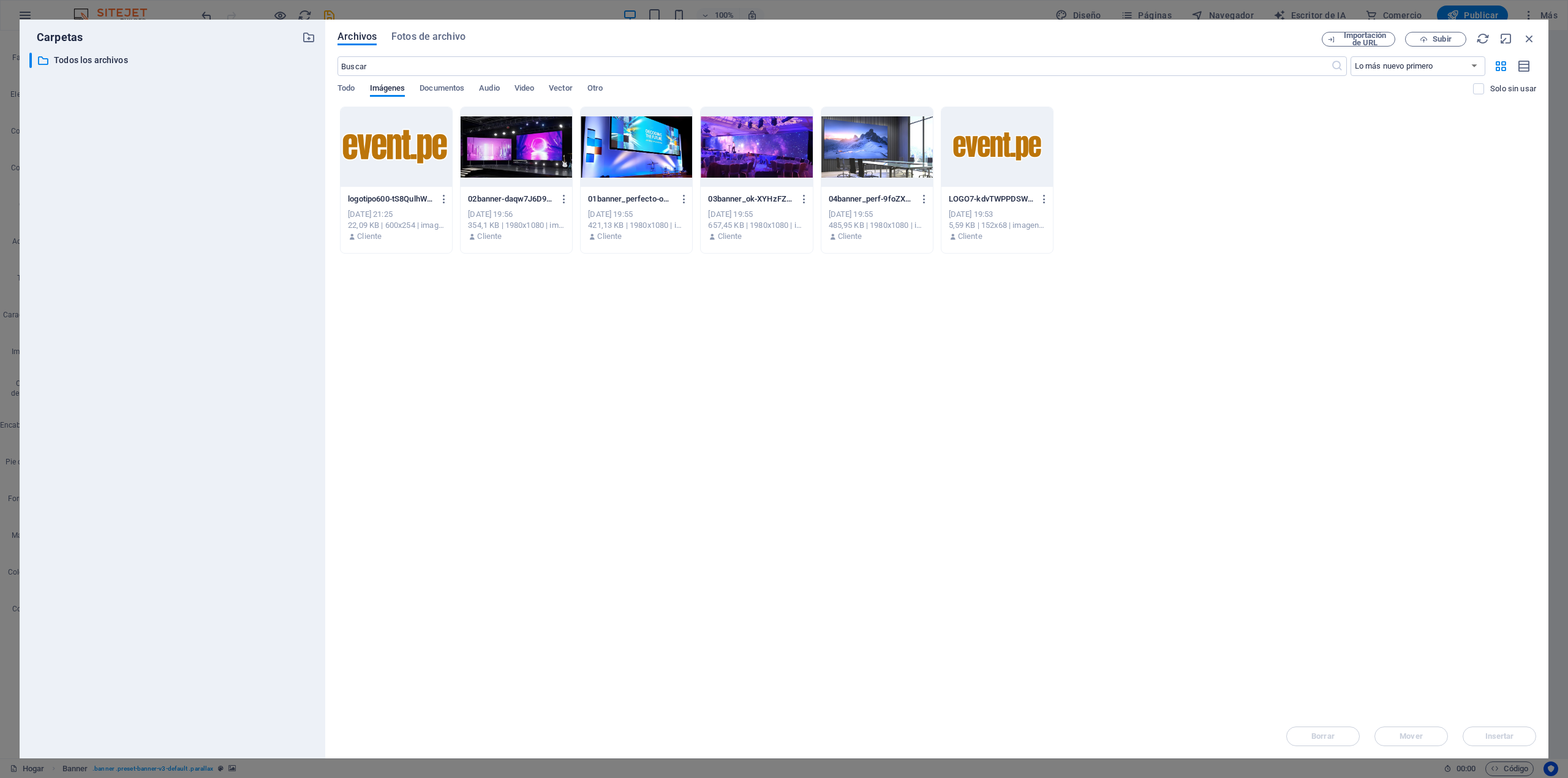
click at [521, 141] on div at bounding box center [516, 147] width 112 height 79
click at [1489, 740] on font "Insertar" at bounding box center [1500, 735] width 28 height 9
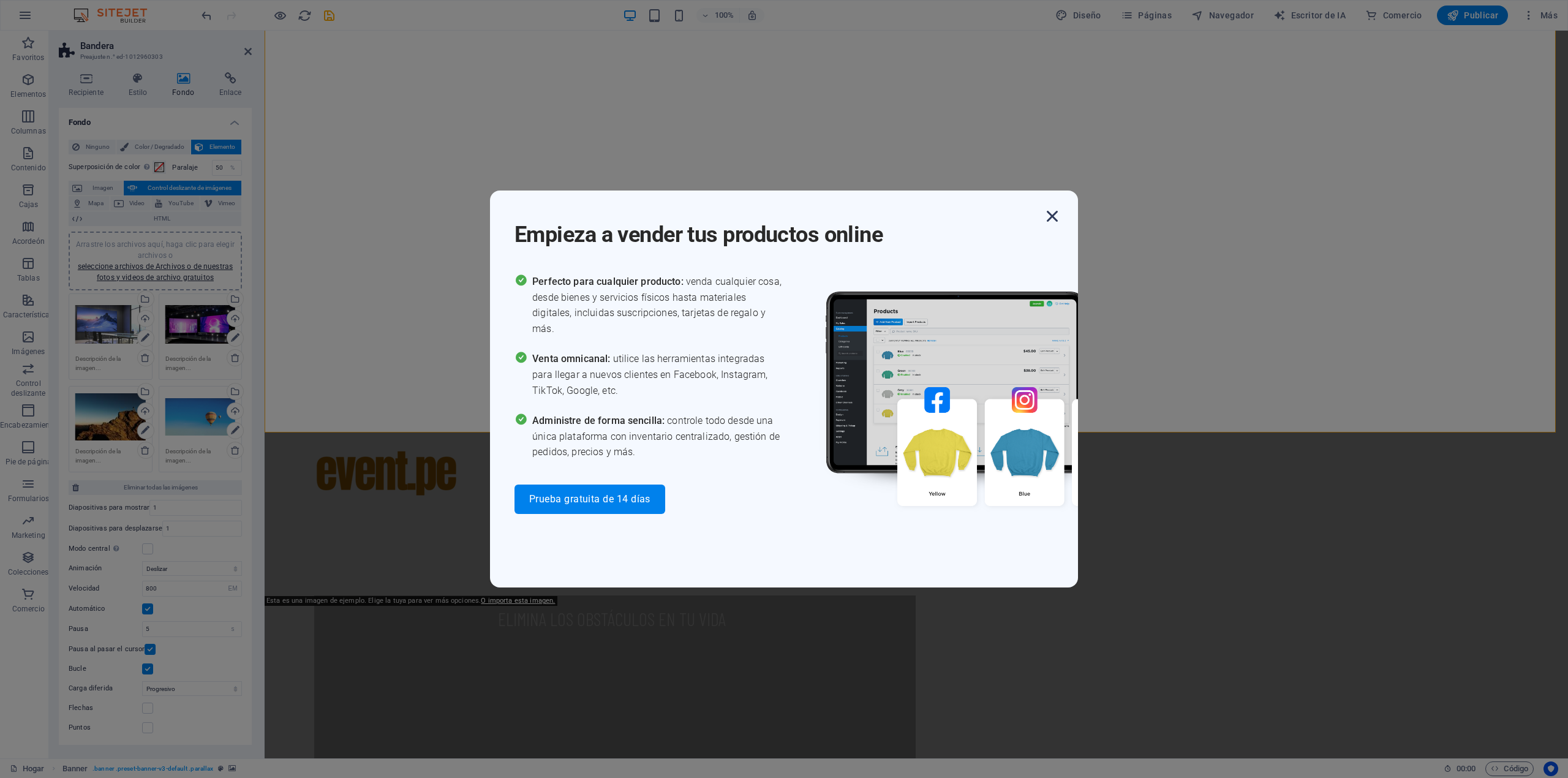
click at [1055, 217] on icon "button" at bounding box center [1052, 215] width 22 height 22
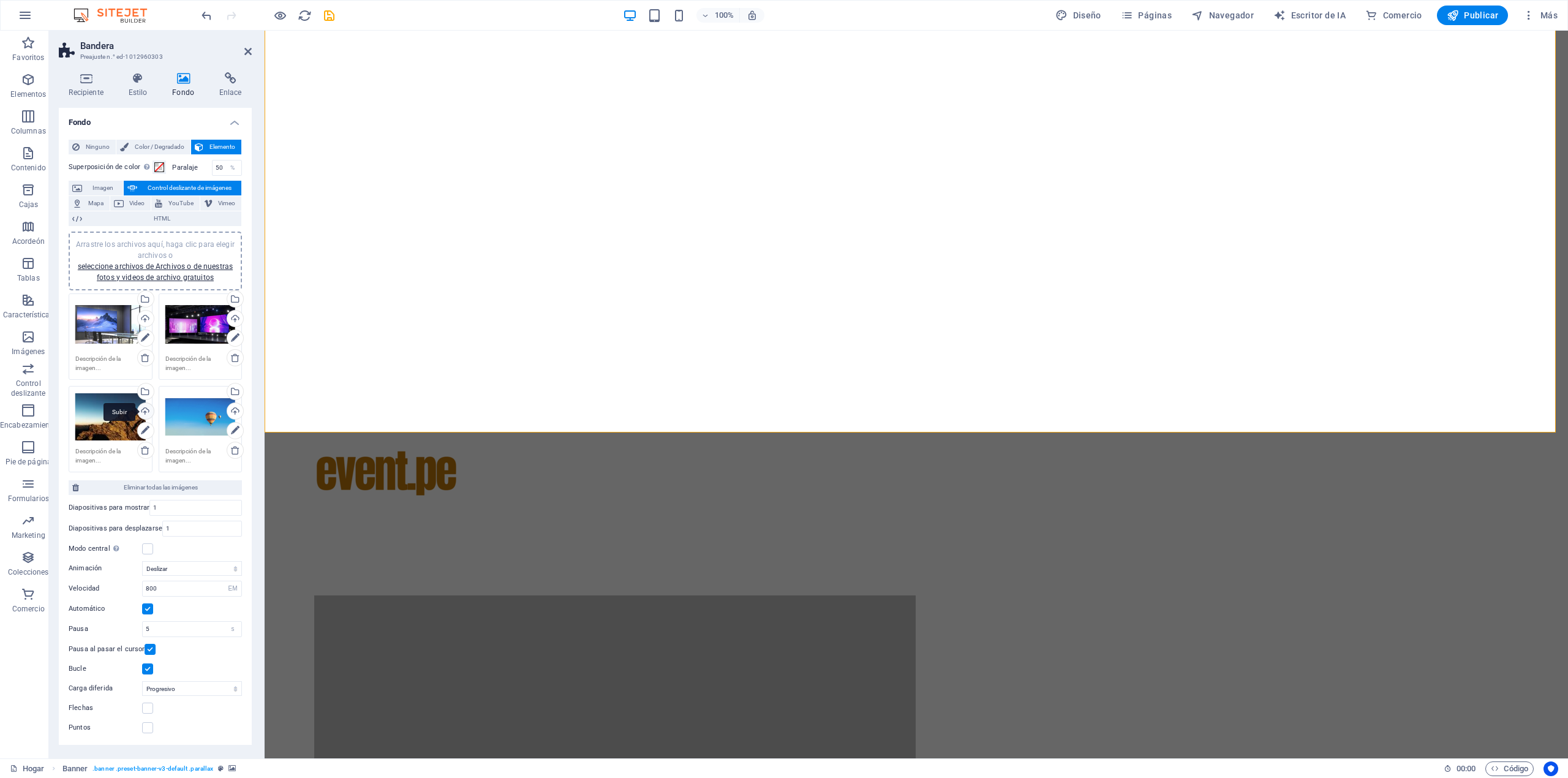
click at [142, 410] on div "Subir" at bounding box center [144, 412] width 19 height 19
click at [234, 390] on div "Seleccione archivos del administrador de archivos, fotos de archivo o cargue ar…" at bounding box center [234, 392] width 19 height 19
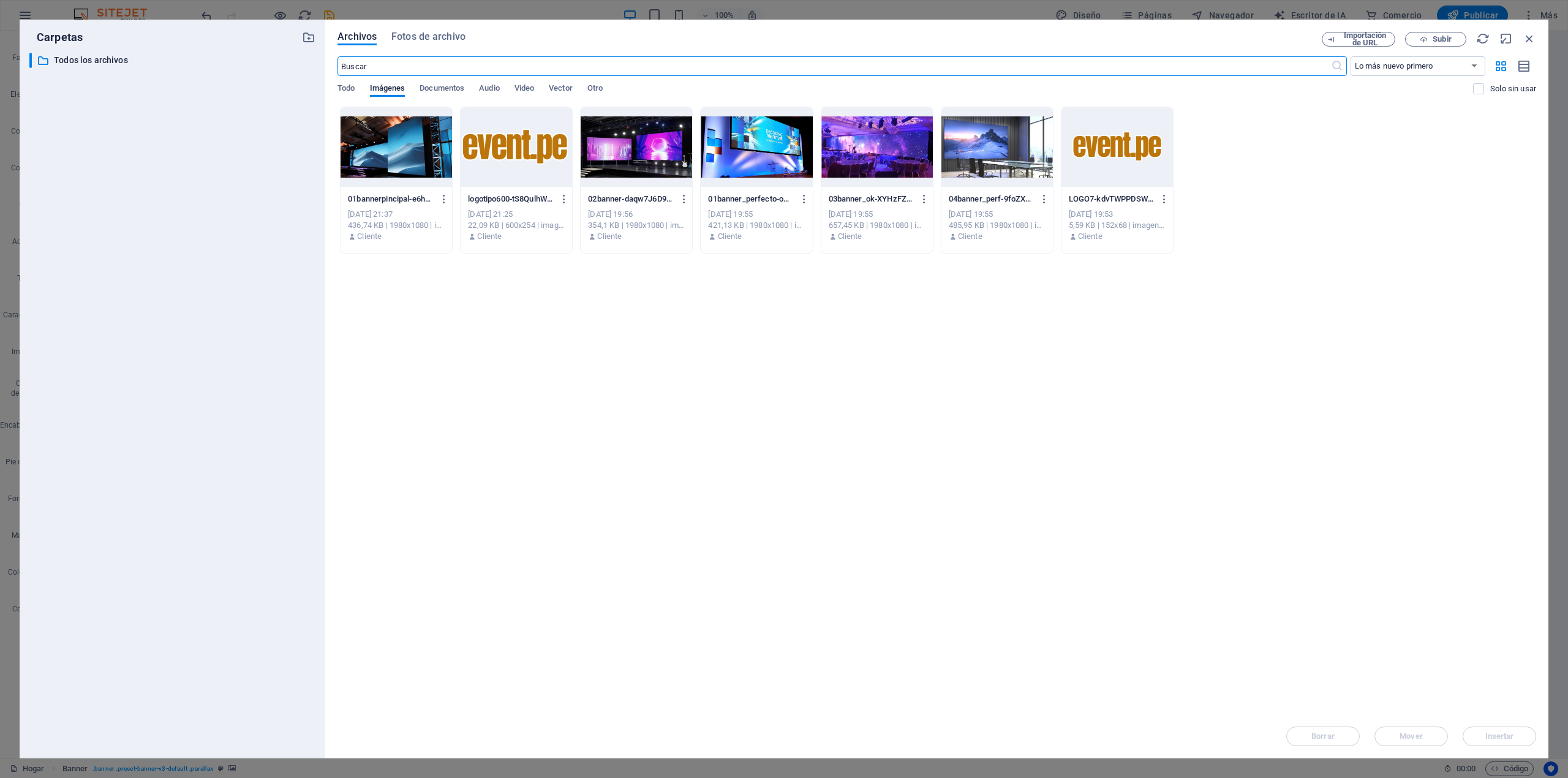
click at [865, 160] on div at bounding box center [877, 147] width 112 height 79
click at [1504, 738] on font "Insertar" at bounding box center [1500, 735] width 28 height 9
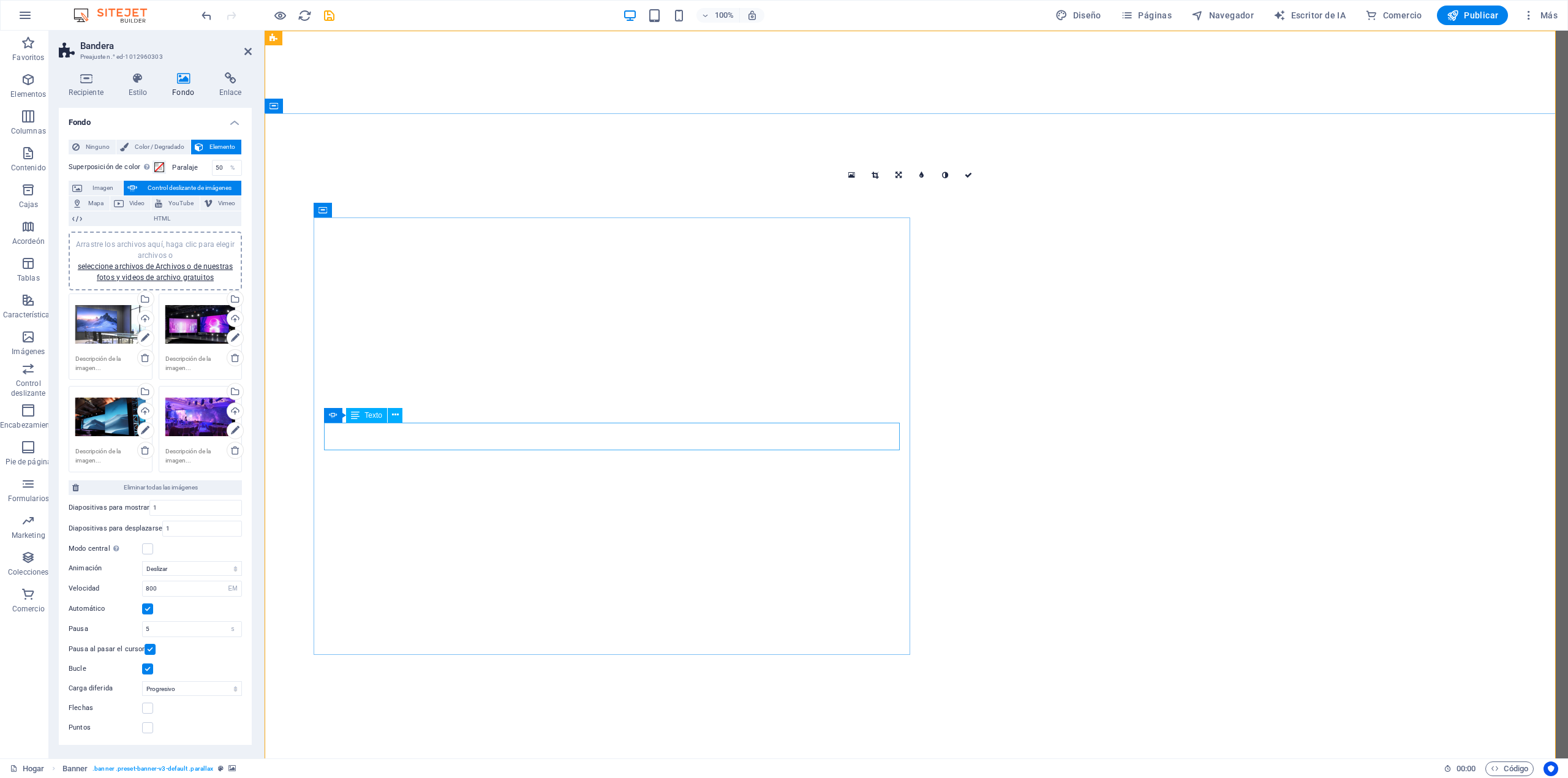
click at [376, 414] on font "Texto" at bounding box center [373, 414] width 18 height 8
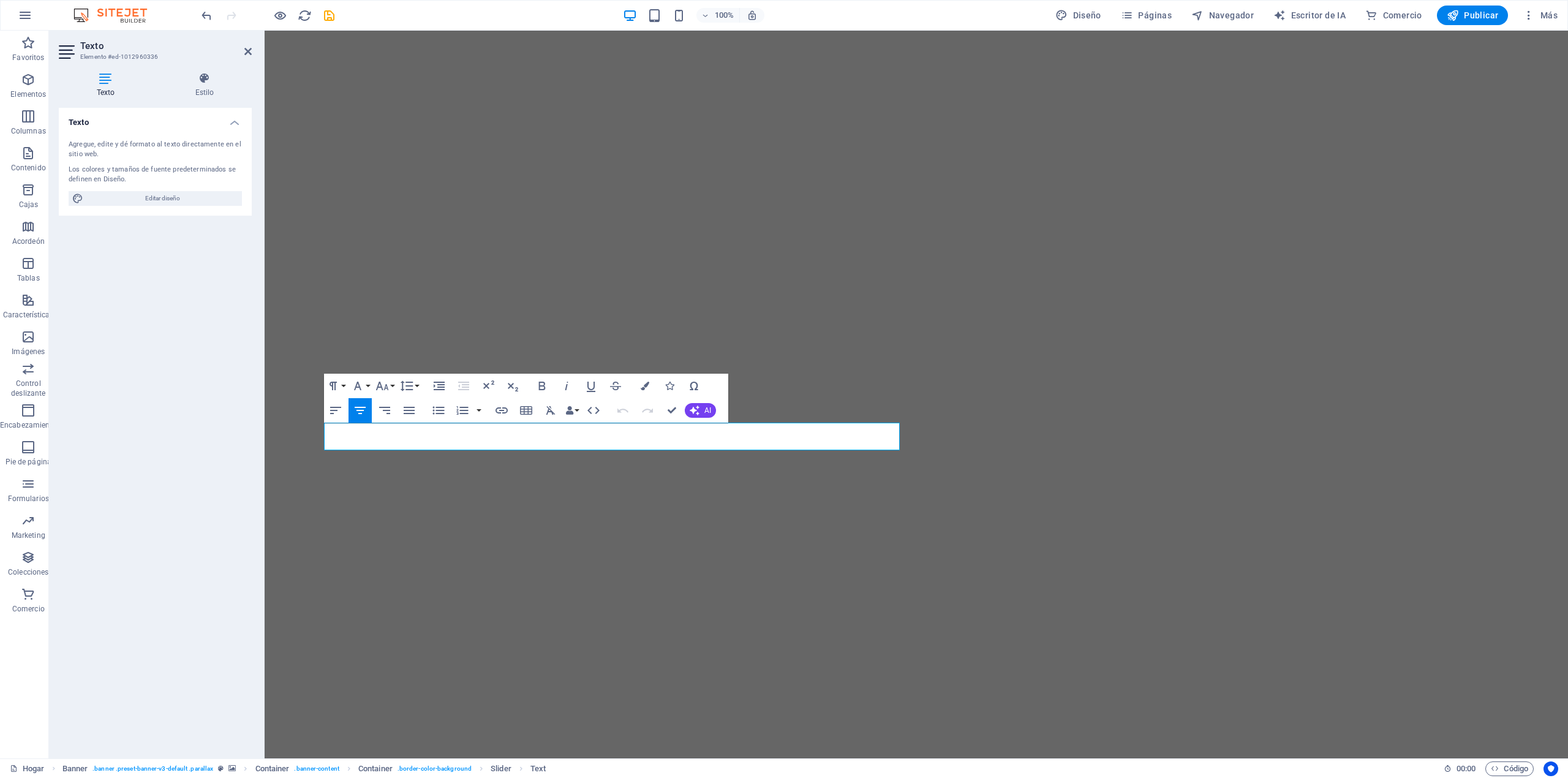
click at [103, 77] on icon at bounding box center [106, 79] width 94 height 12
click at [106, 52] on h3 "Elemento #ed-1012960336" at bounding box center [153, 57] width 147 height 11
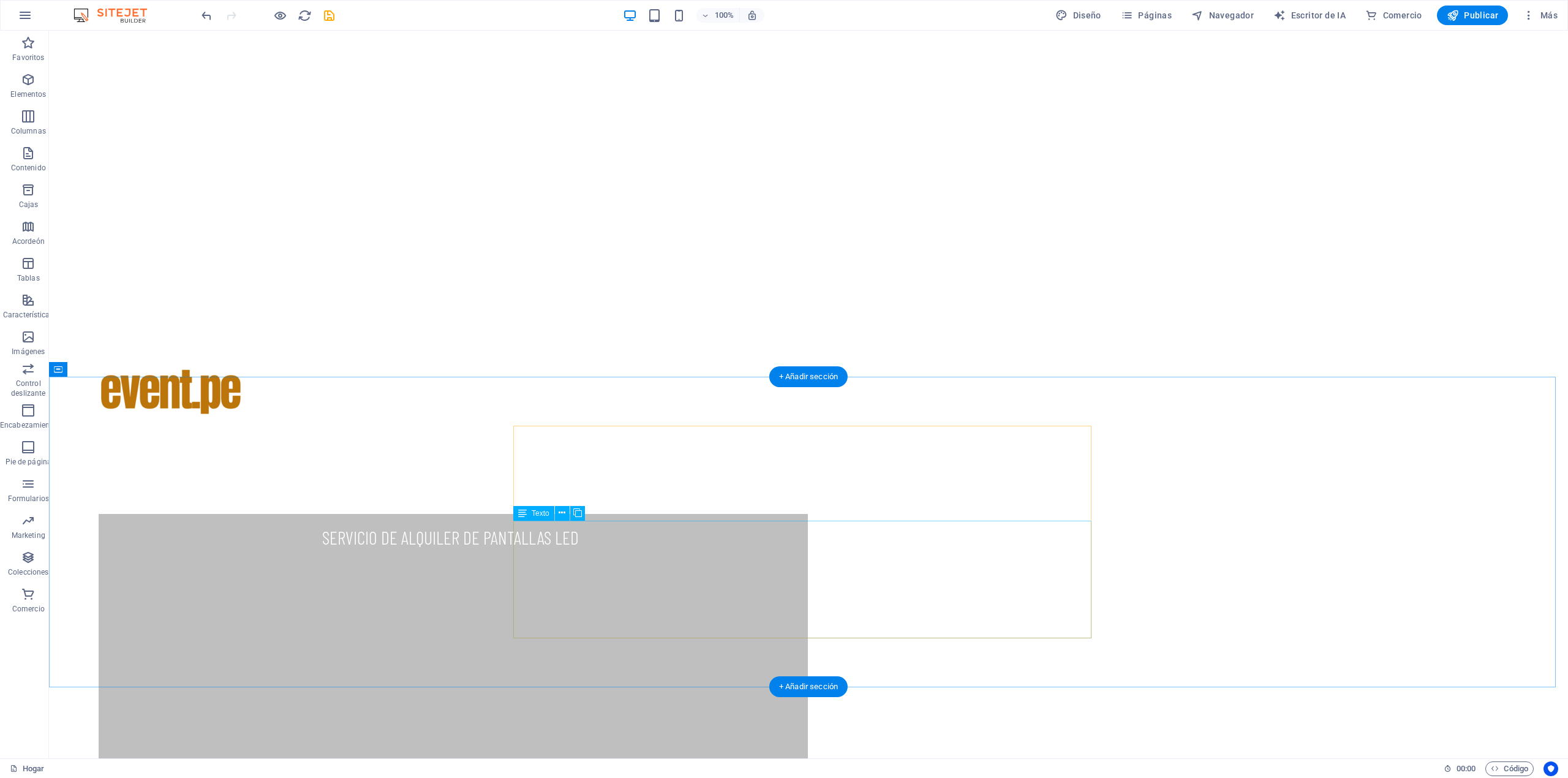
scroll to position [82, 0]
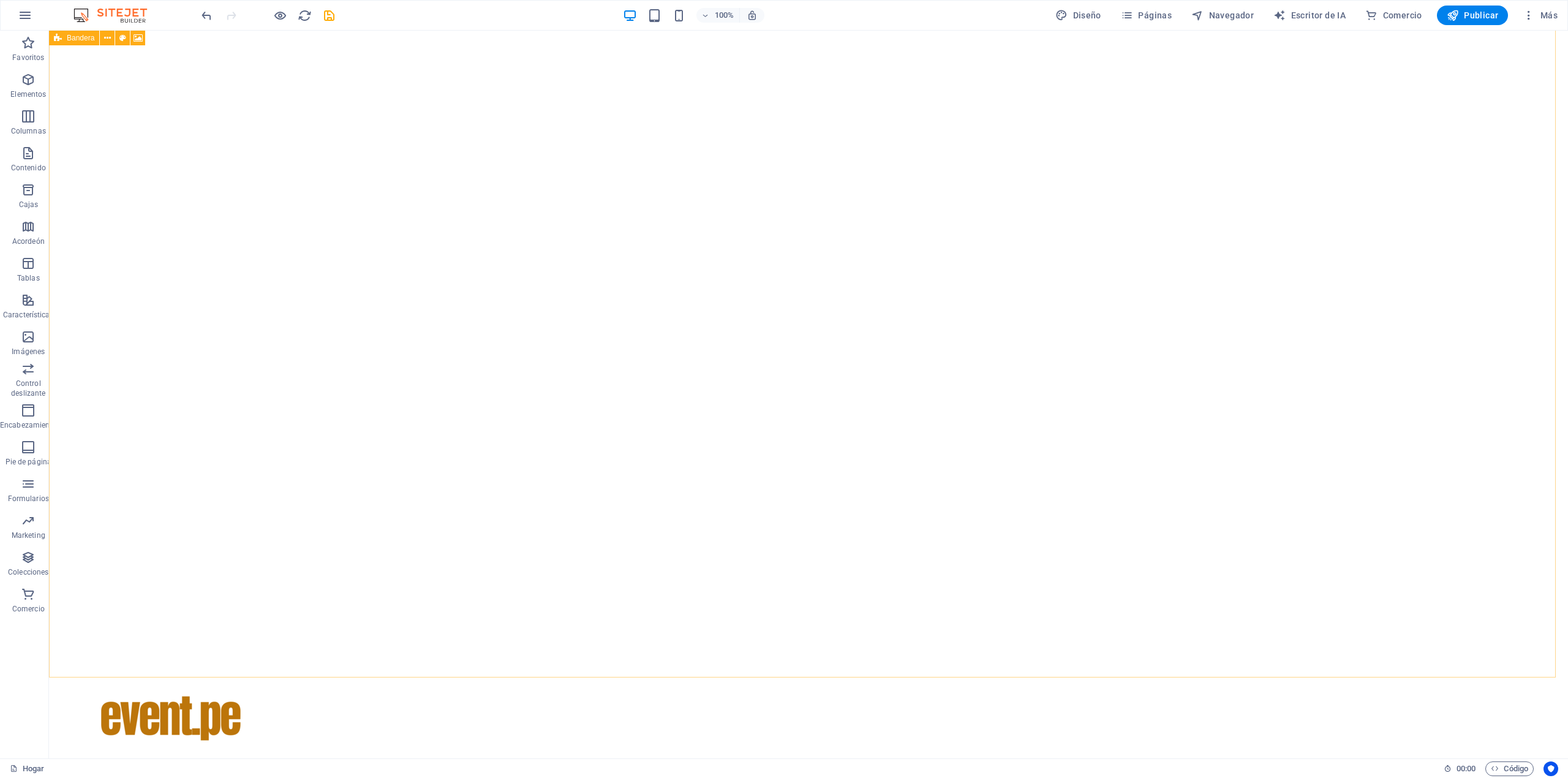
click at [56, 34] on icon at bounding box center [58, 38] width 8 height 15
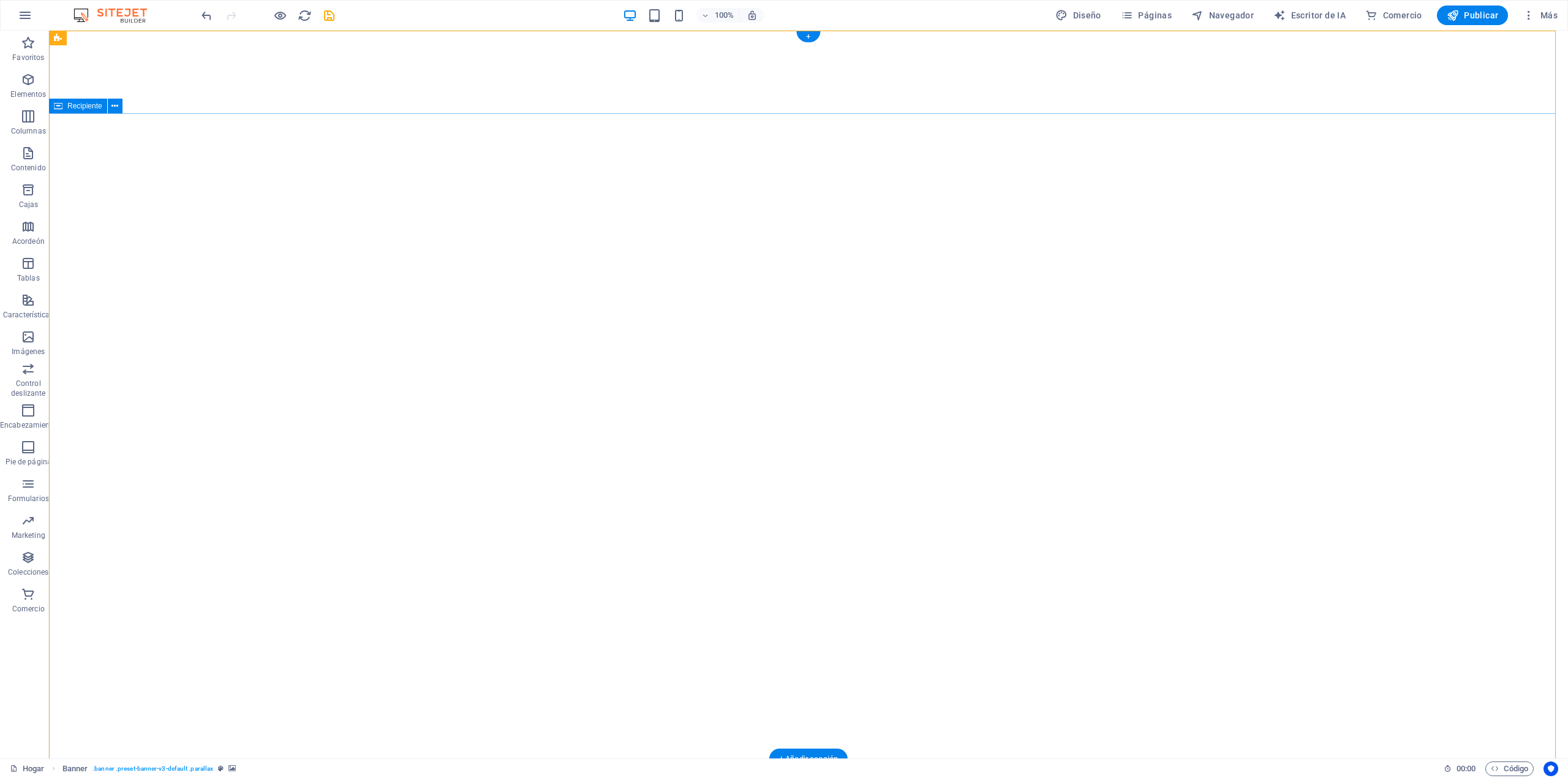
scroll to position [0, 0]
click at [163, 209] on icon at bounding box center [163, 210] width 7 height 13
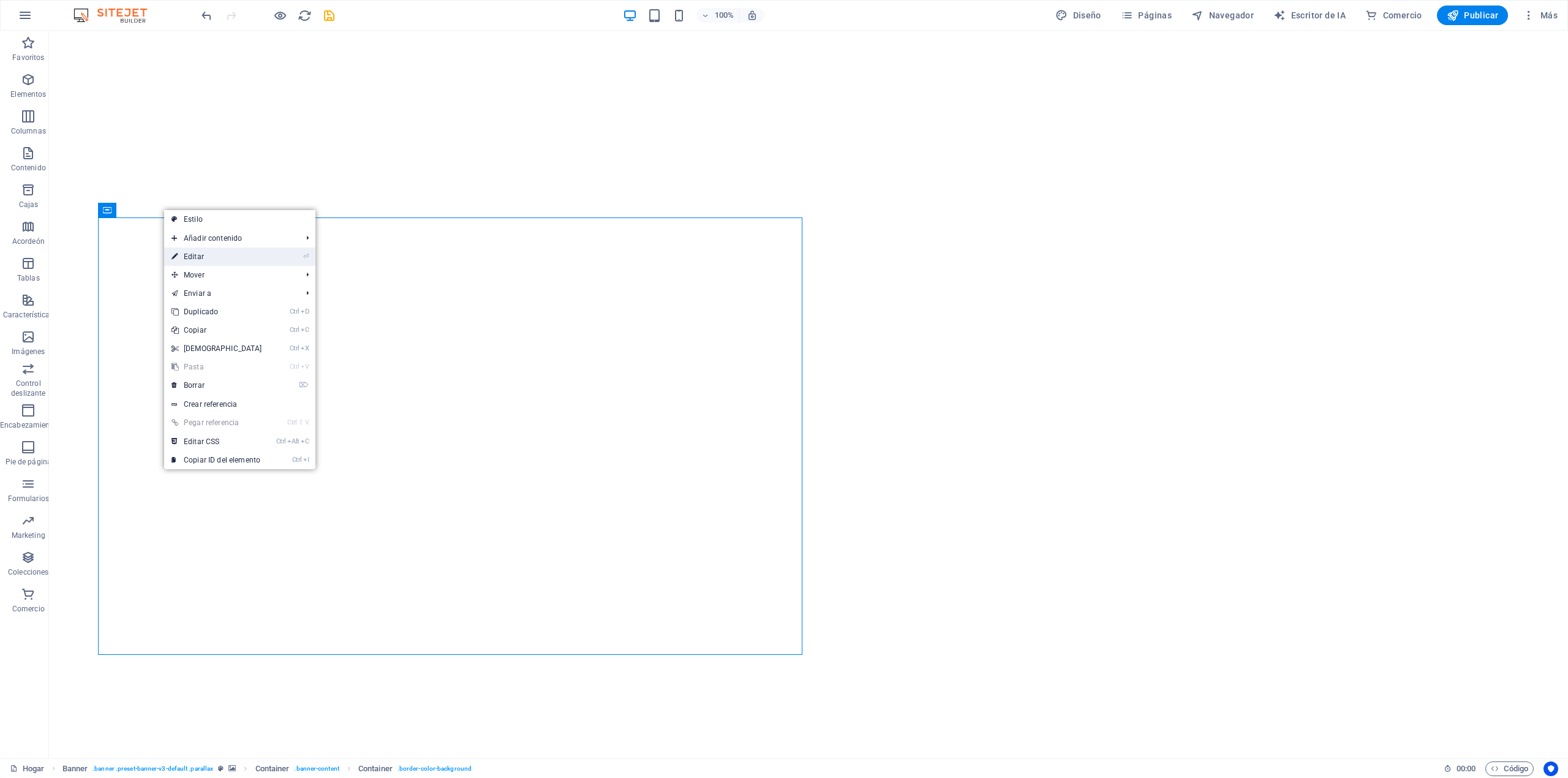
click at [211, 254] on link "⏎ Editar" at bounding box center [216, 257] width 106 height 19
select select "vh"
select select "%"
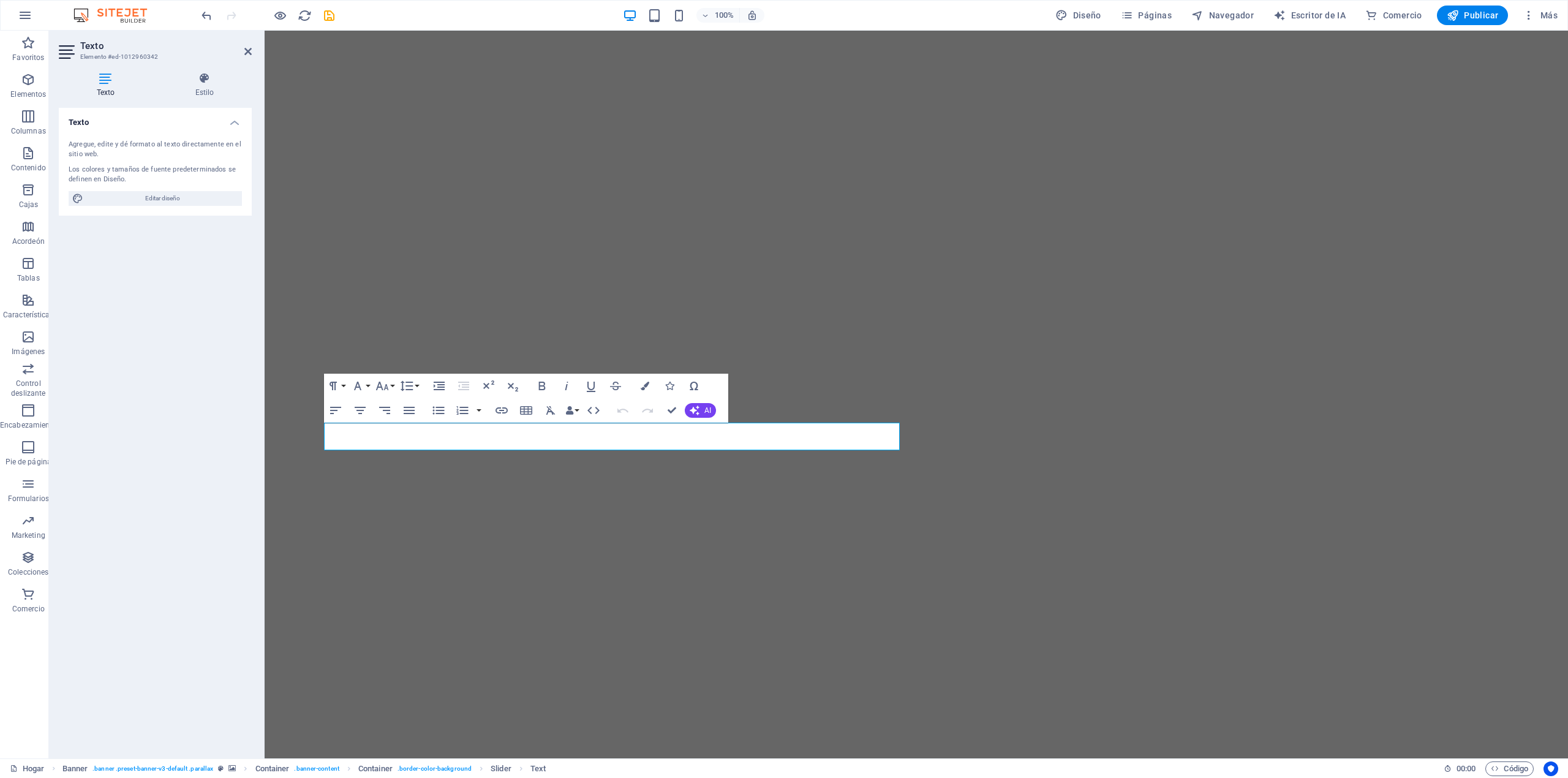
click at [103, 79] on icon at bounding box center [106, 79] width 94 height 12
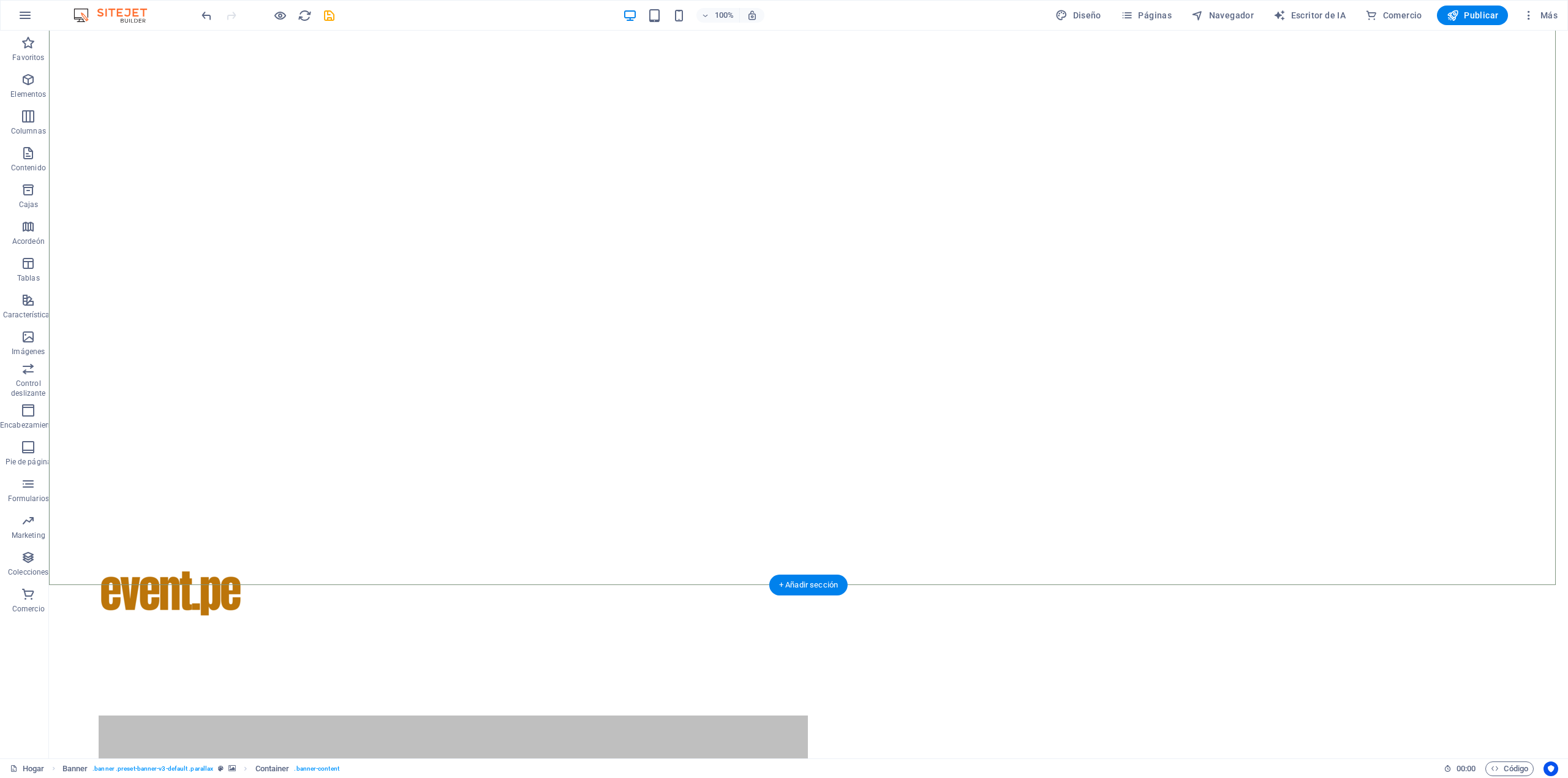
scroll to position [245, 0]
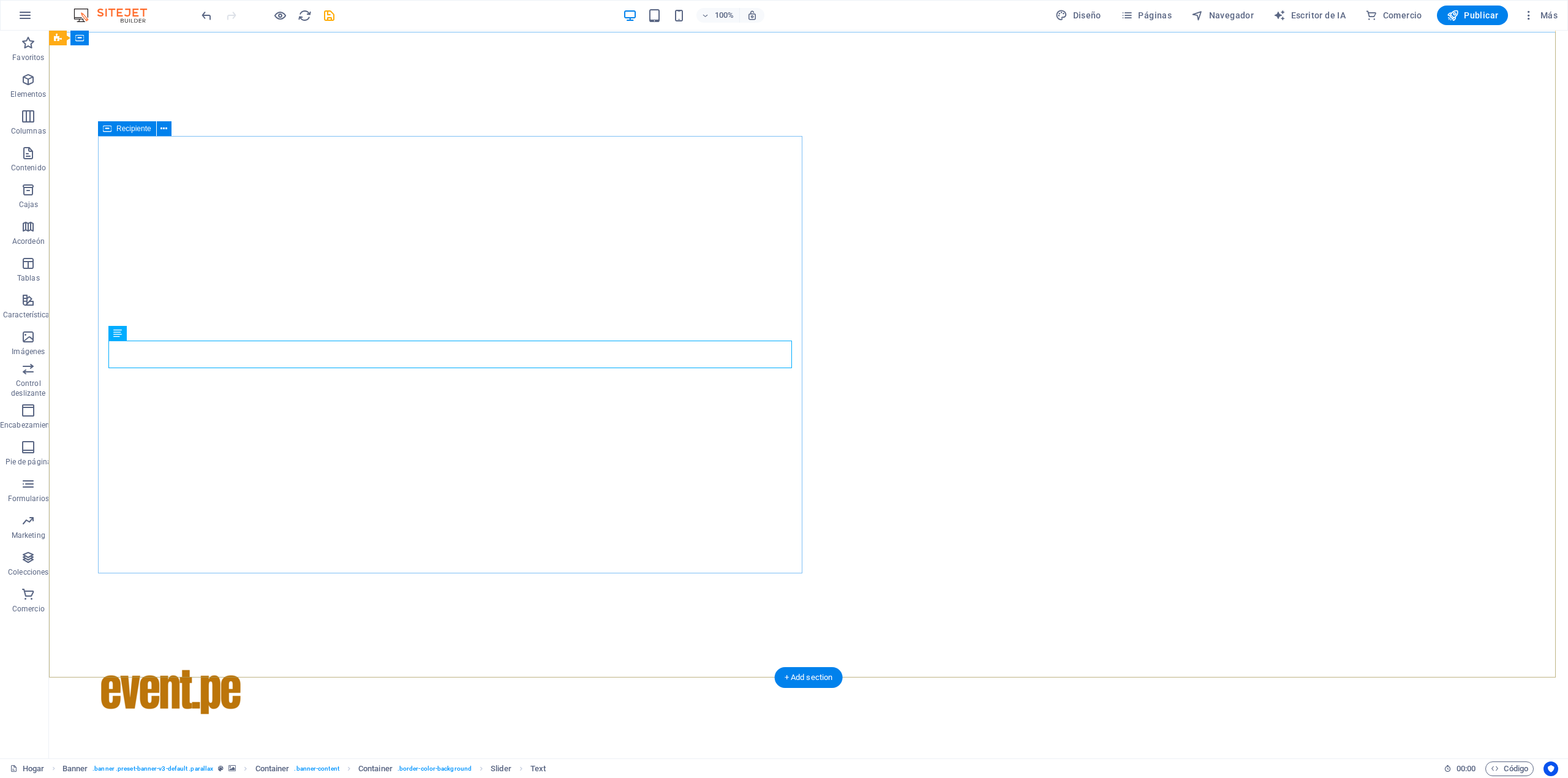
scroll to position [82, 0]
click at [123, 127] on font "Recipiente" at bounding box center [134, 128] width 35 height 8
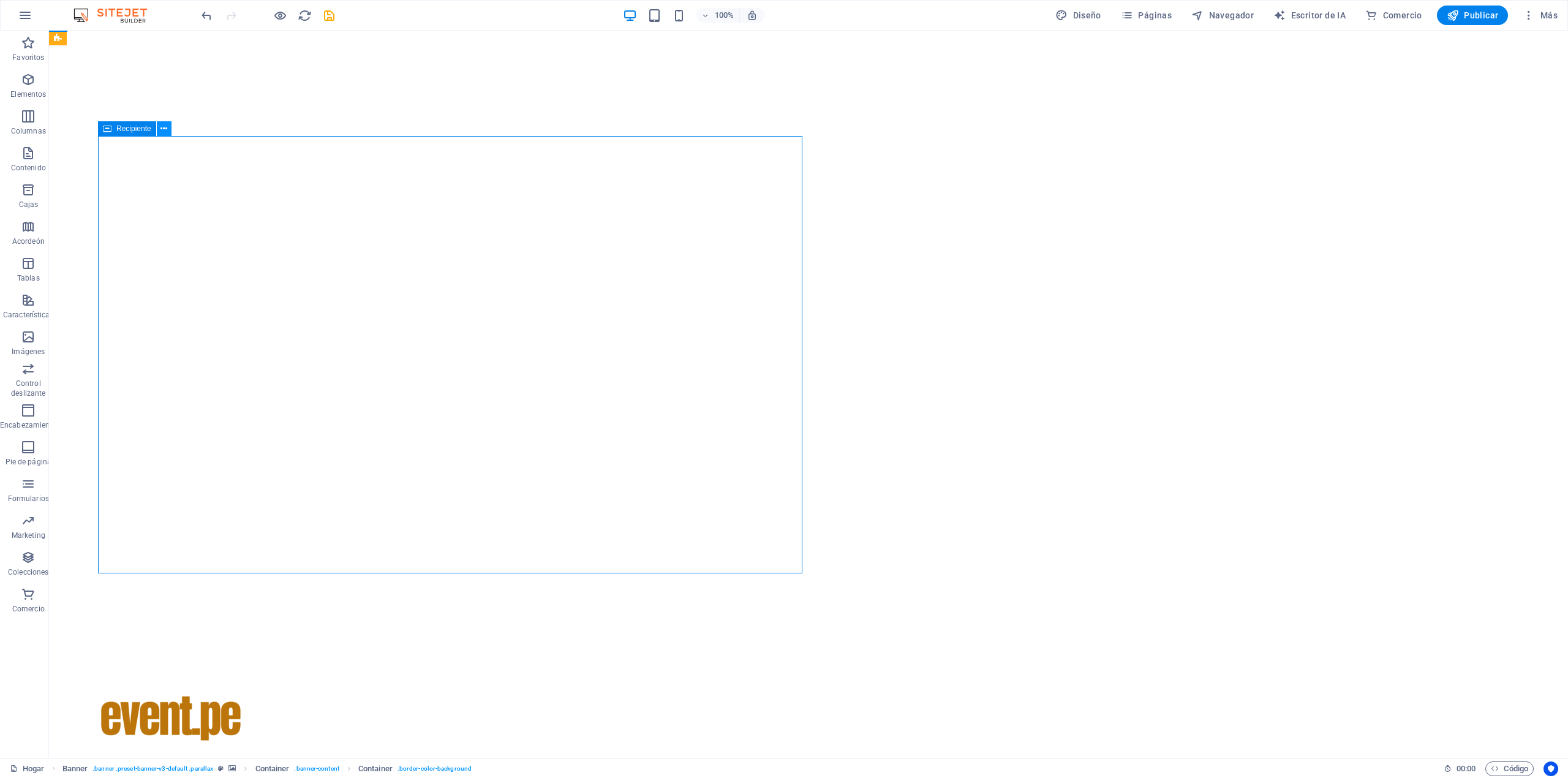
click at [169, 130] on button at bounding box center [165, 129] width 15 height 15
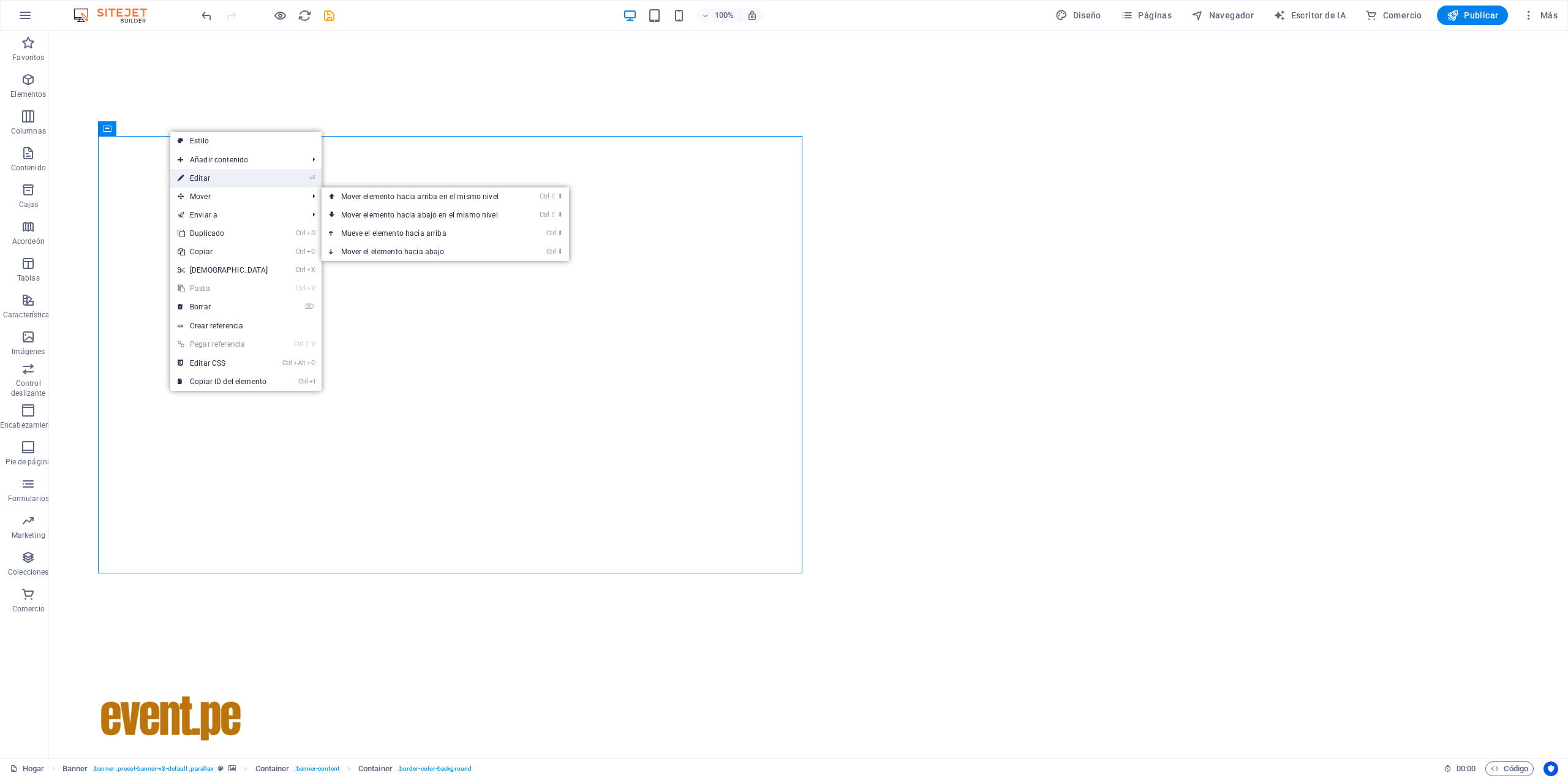
click at [237, 181] on link "⏎ Editar" at bounding box center [223, 178] width 106 height 19
select select "vh"
select select "%"
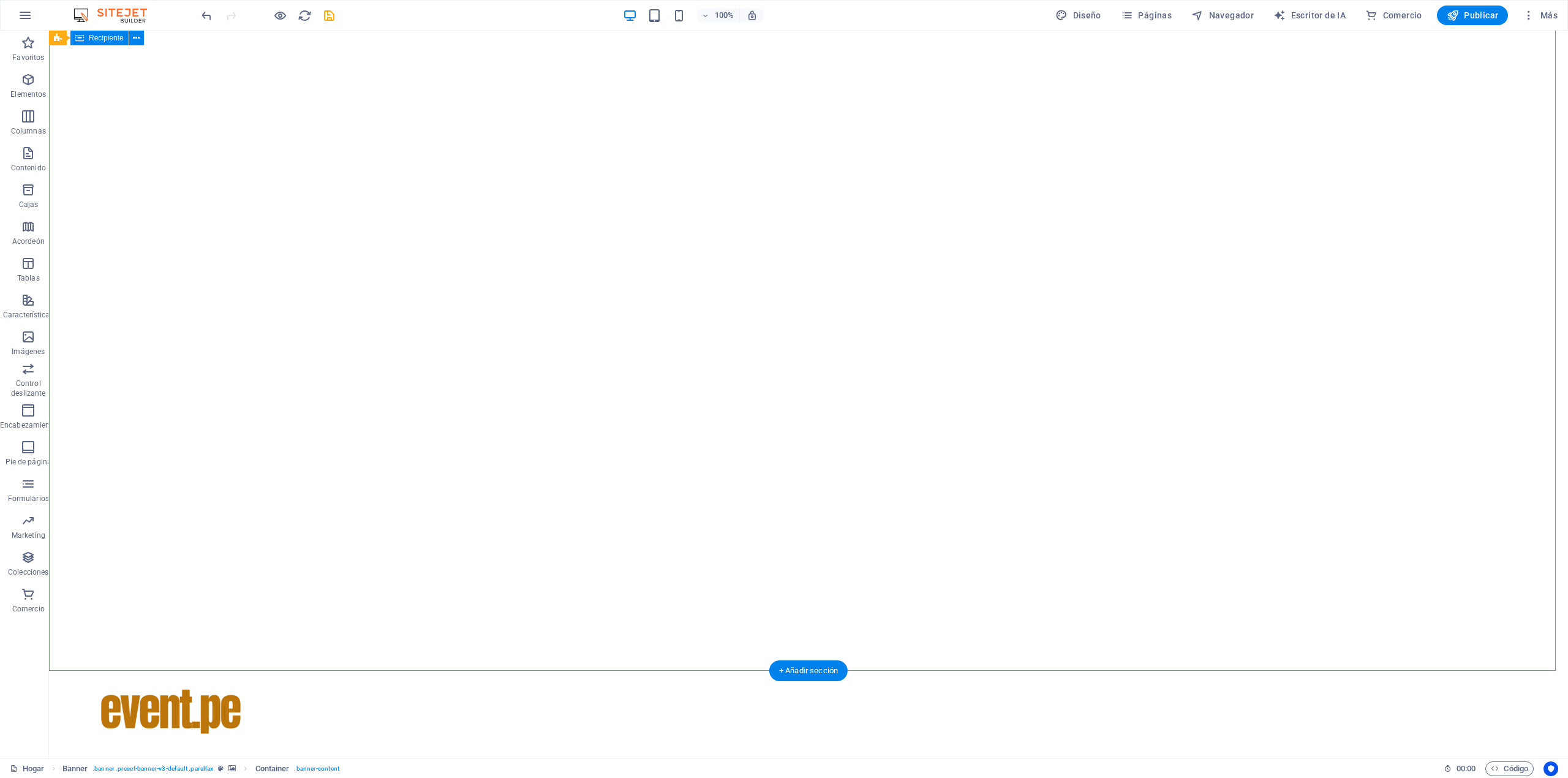
scroll to position [0, 0]
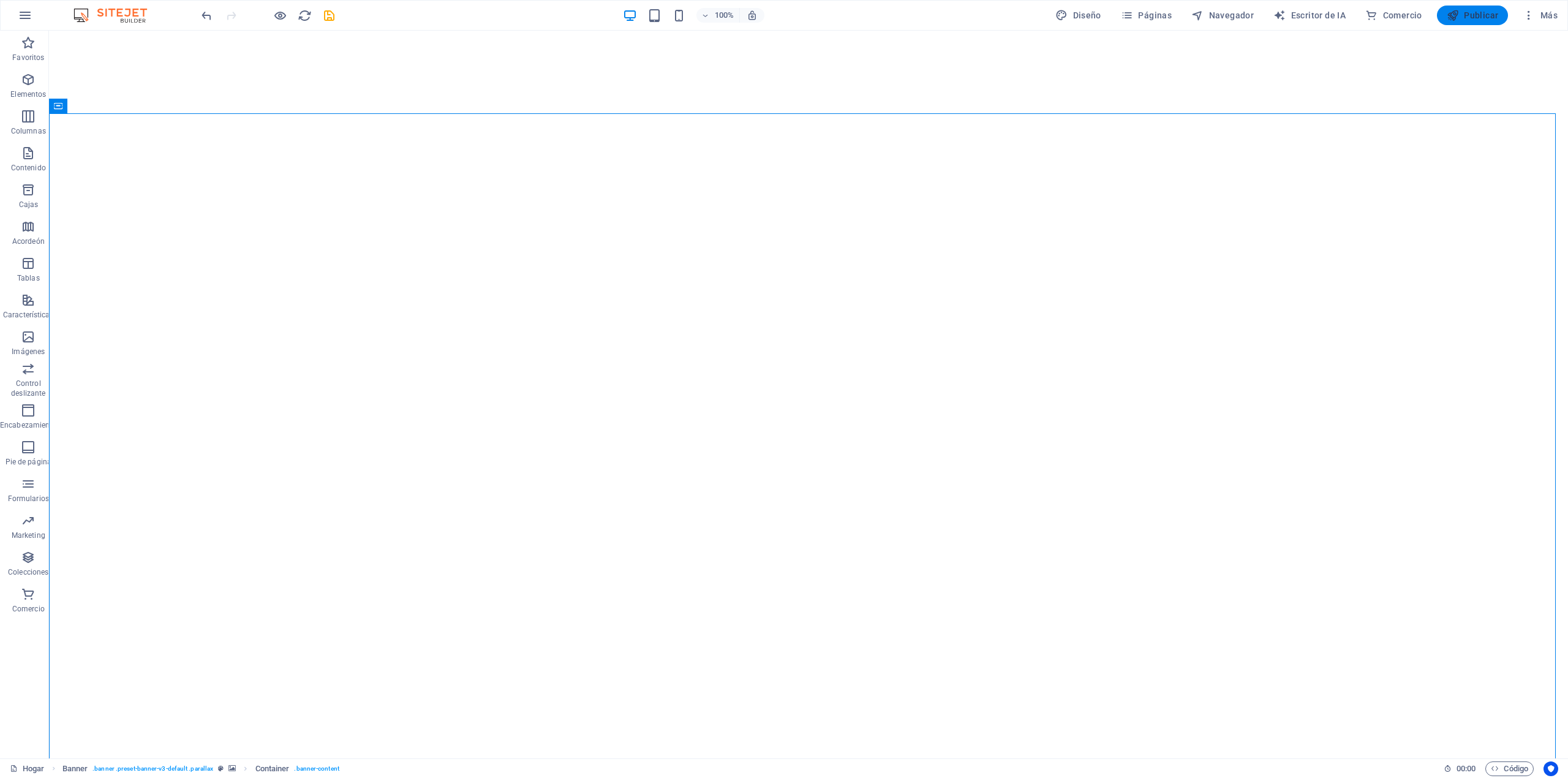
click at [1481, 11] on font "Publicar" at bounding box center [1481, 15] width 34 height 10
checkbox input "false"
